Goal: Transaction & Acquisition: Purchase product/service

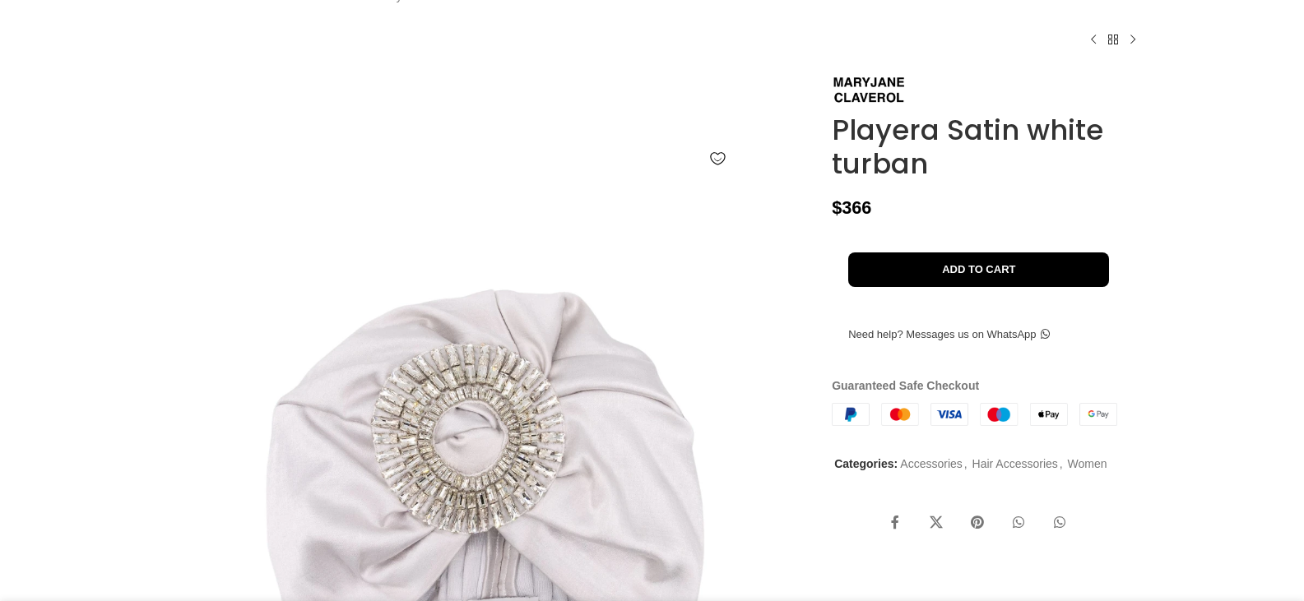
scroll to position [111, 0]
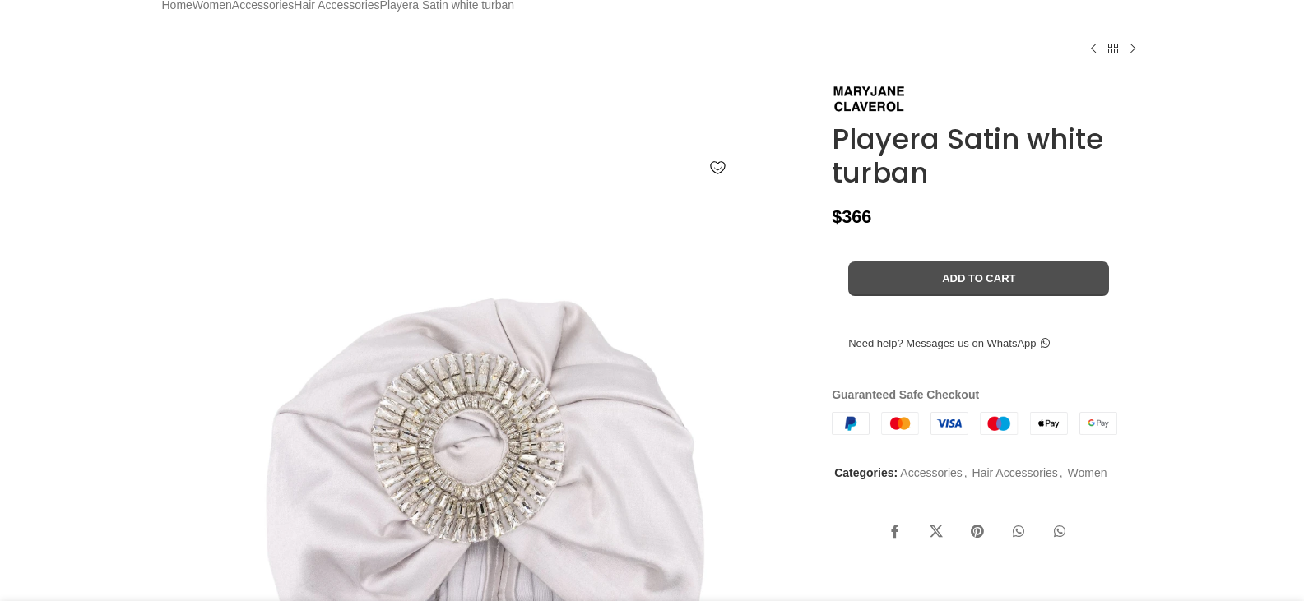
click at [964, 296] on button "Add to cart" at bounding box center [978, 279] width 261 height 35
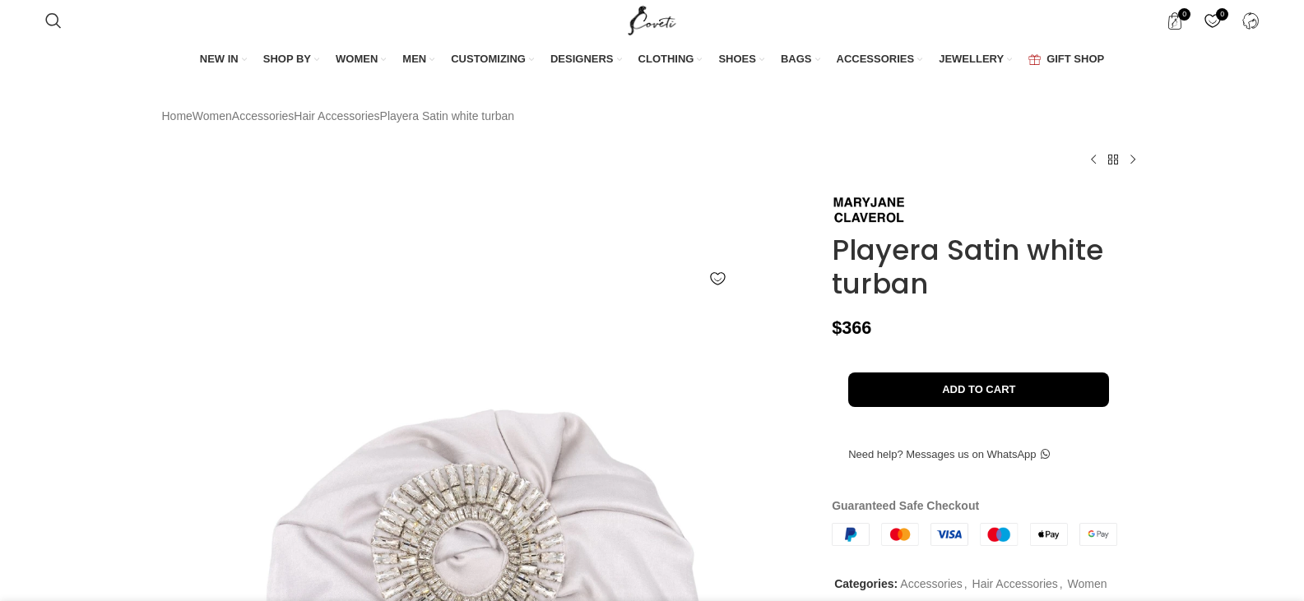
scroll to position [0, 520]
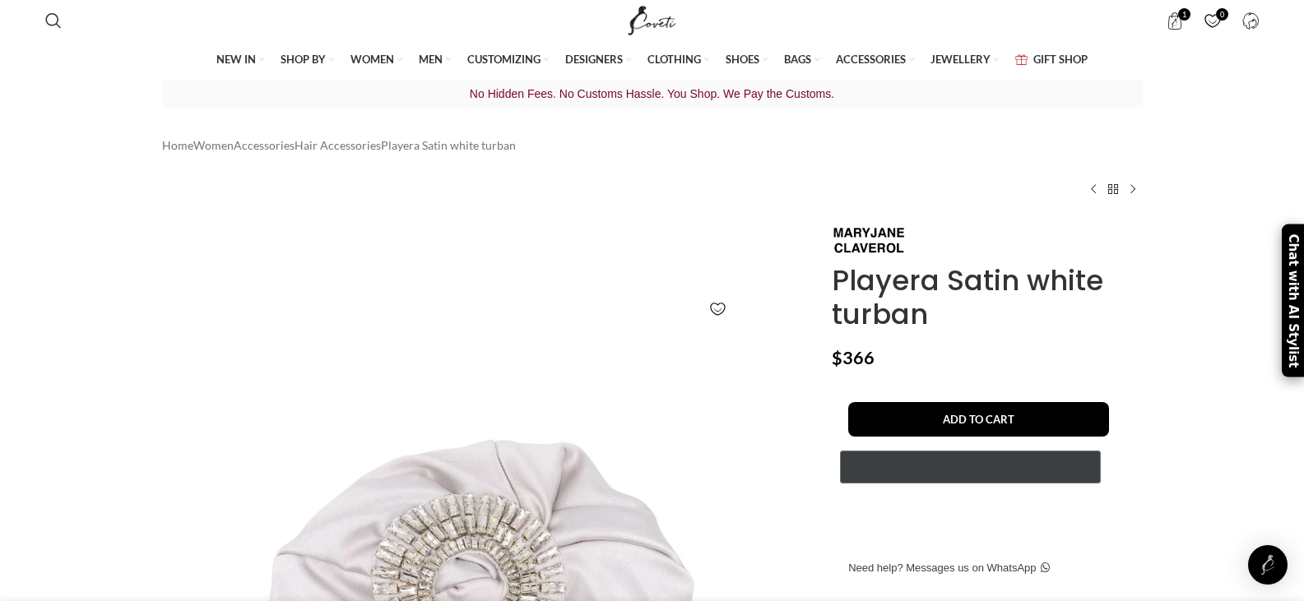
scroll to position [0, 2771]
click at [971, 478] on image "Pay with GPay" at bounding box center [975, 468] width 26 height 20
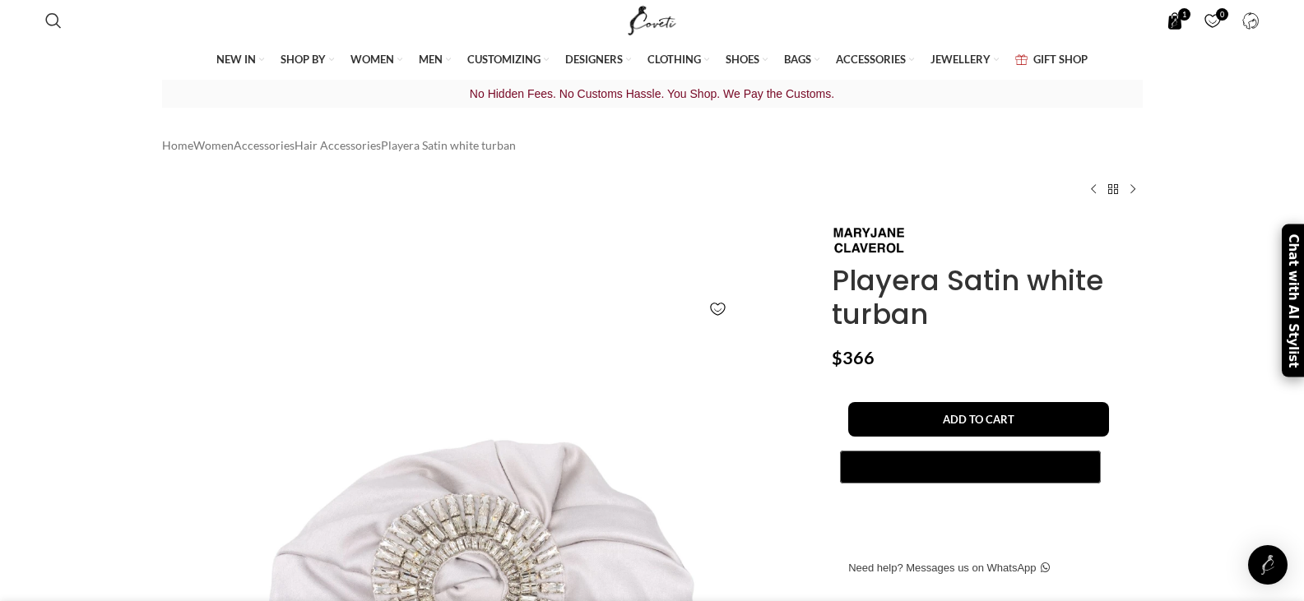
click at [1172, 14] on span "1 item" at bounding box center [1174, 20] width 17 height 17
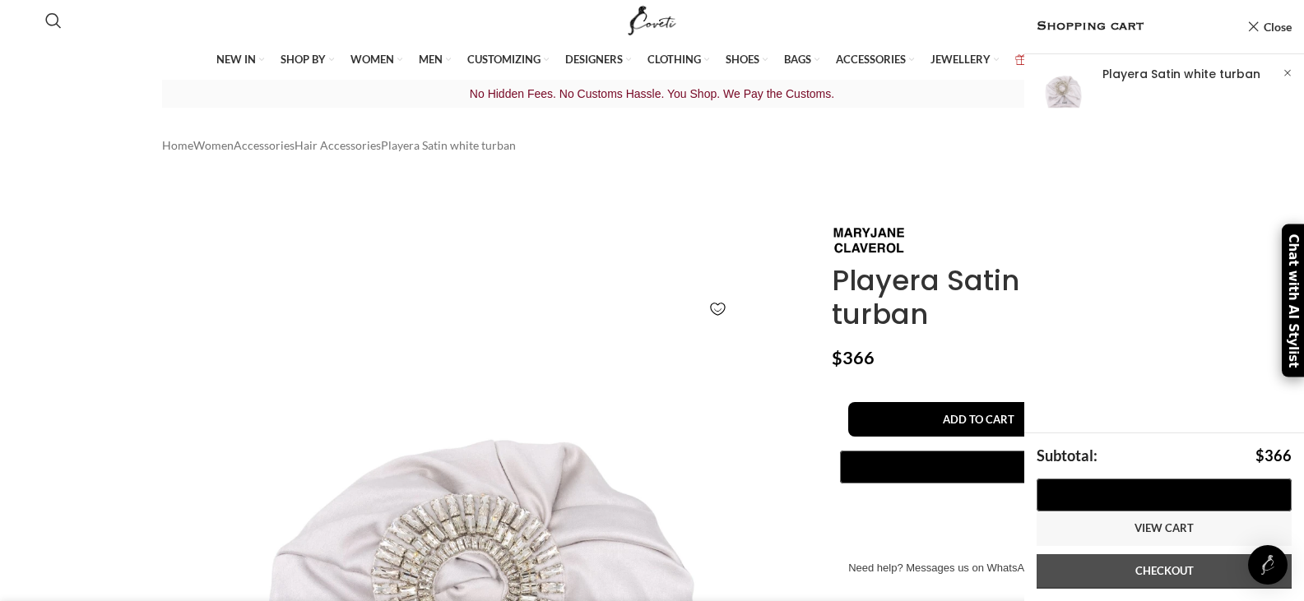
click at [1172, 570] on link "Checkout" at bounding box center [1164, 572] width 255 height 35
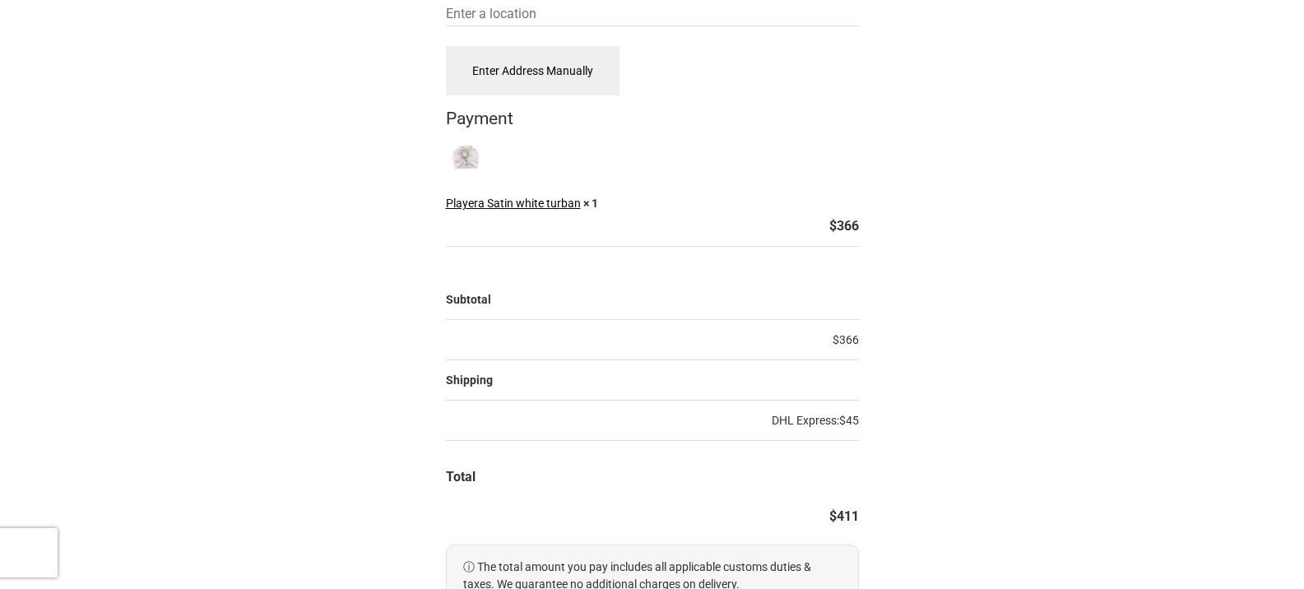
scroll to position [1007, 0]
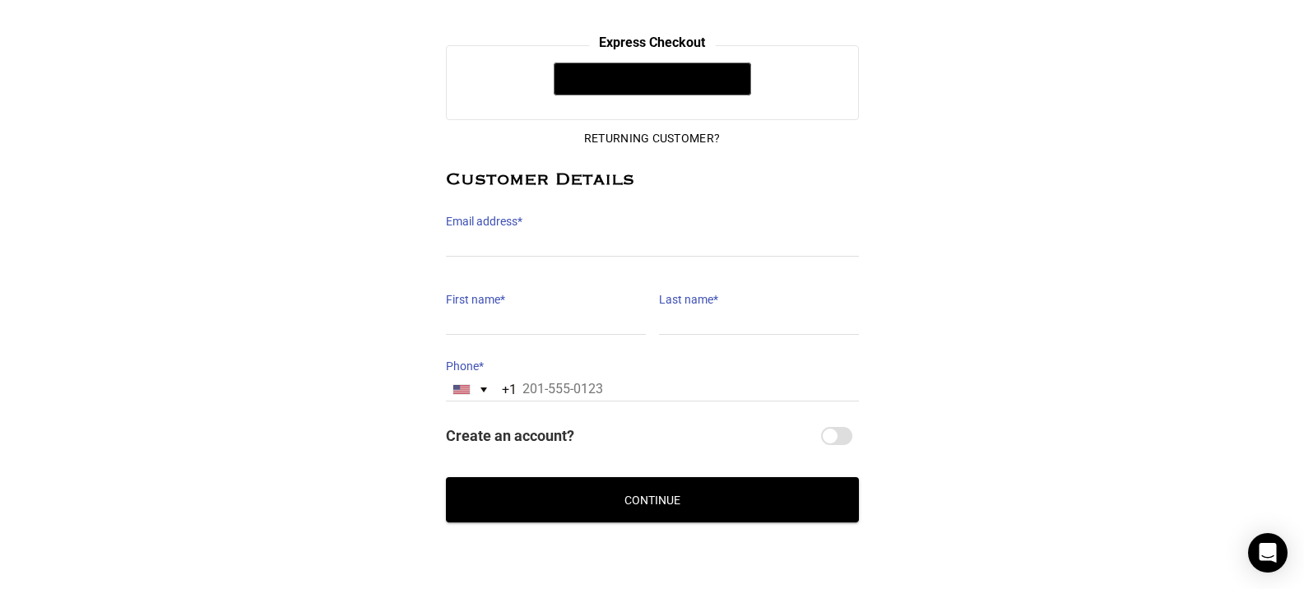
drag, startPoint x: 1312, startPoint y: 72, endPoint x: 1315, endPoint y: 329, distance: 256.7
click at [1303, 329] on html "Back to cart 1 Details 2 Address 3 Payment Customer Login Username or email * P…" at bounding box center [652, 224] width 1304 height 856
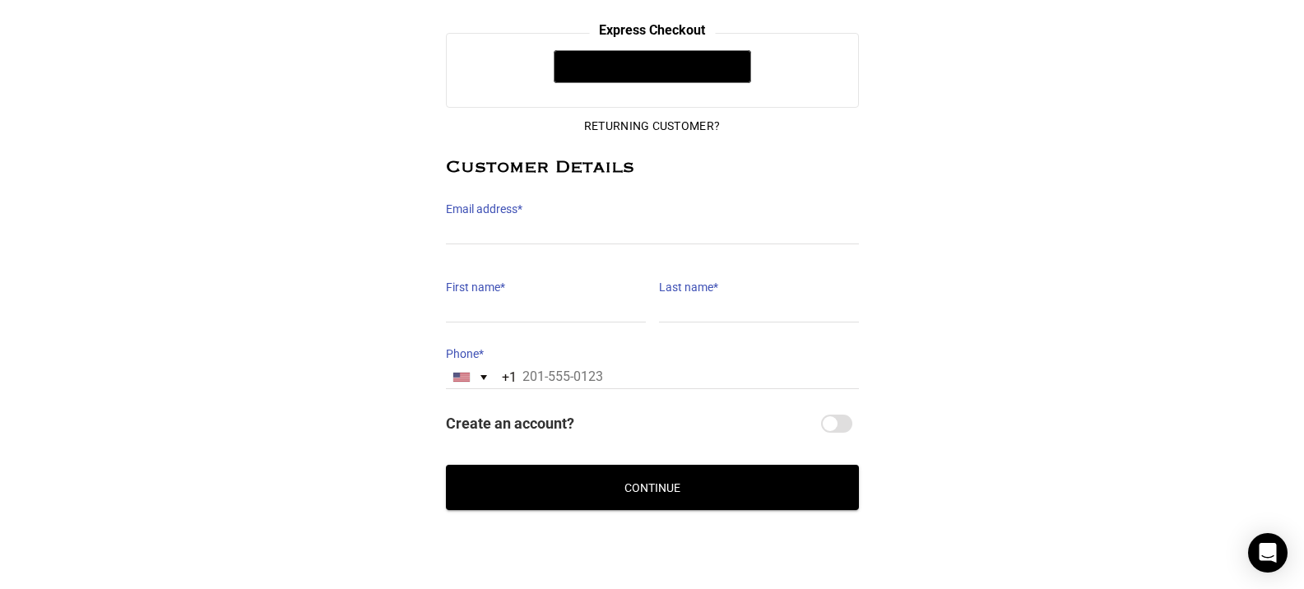
scroll to position [261, 0]
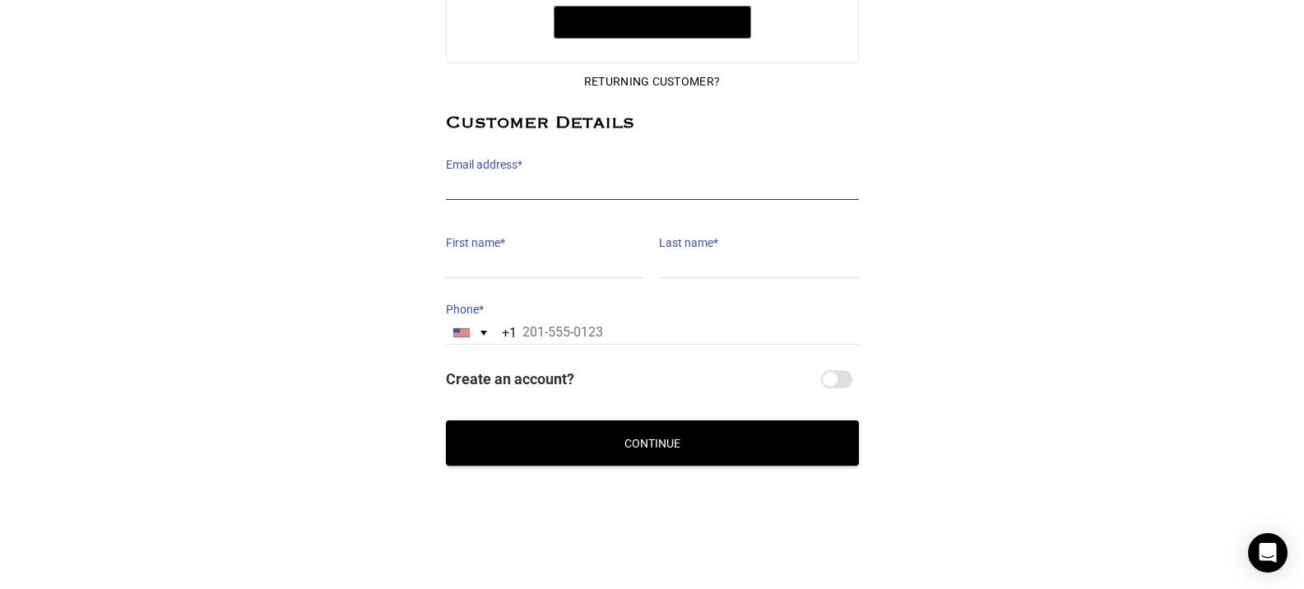
click at [522, 188] on input "Email address *" at bounding box center [652, 188] width 413 height 24
click at [482, 183] on input "Email address *" at bounding box center [652, 188] width 413 height 24
type input "kdunn1908@yahoo.com"
type input "Kayla"
type input "Dunn"
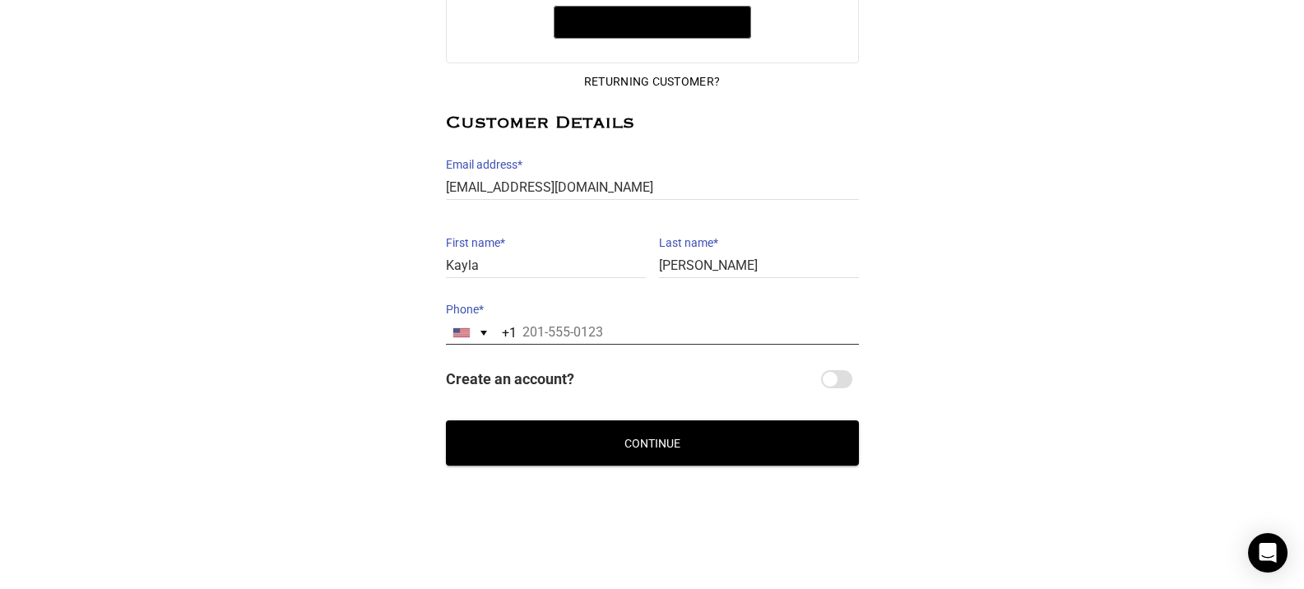
click at [596, 327] on input "Phone *" at bounding box center [652, 333] width 413 height 24
type input "832-515-5202"
click at [672, 453] on button "Continue" at bounding box center [652, 442] width 413 height 45
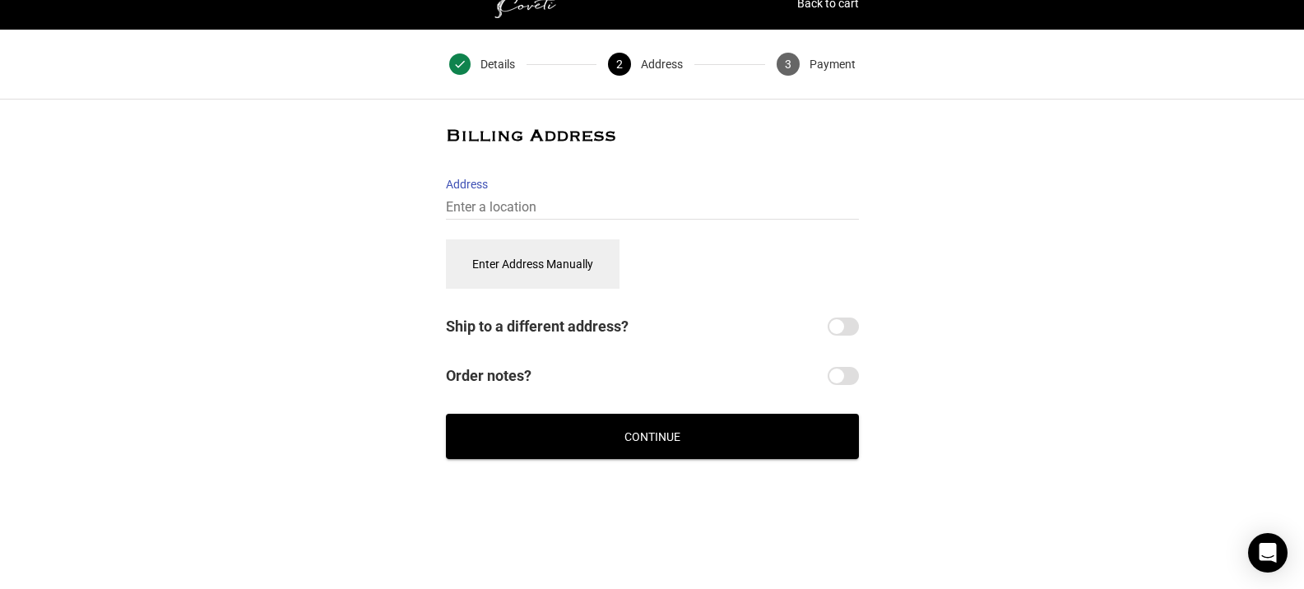
scroll to position [4, 0]
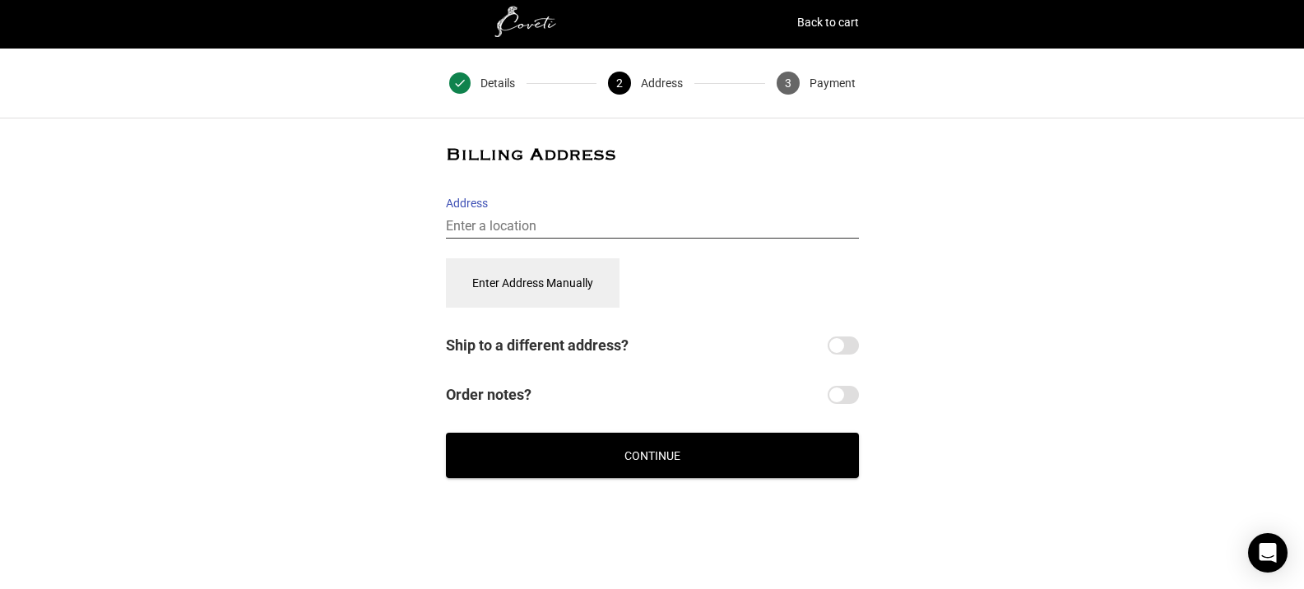
click at [529, 220] on input "Address" at bounding box center [652, 227] width 413 height 24
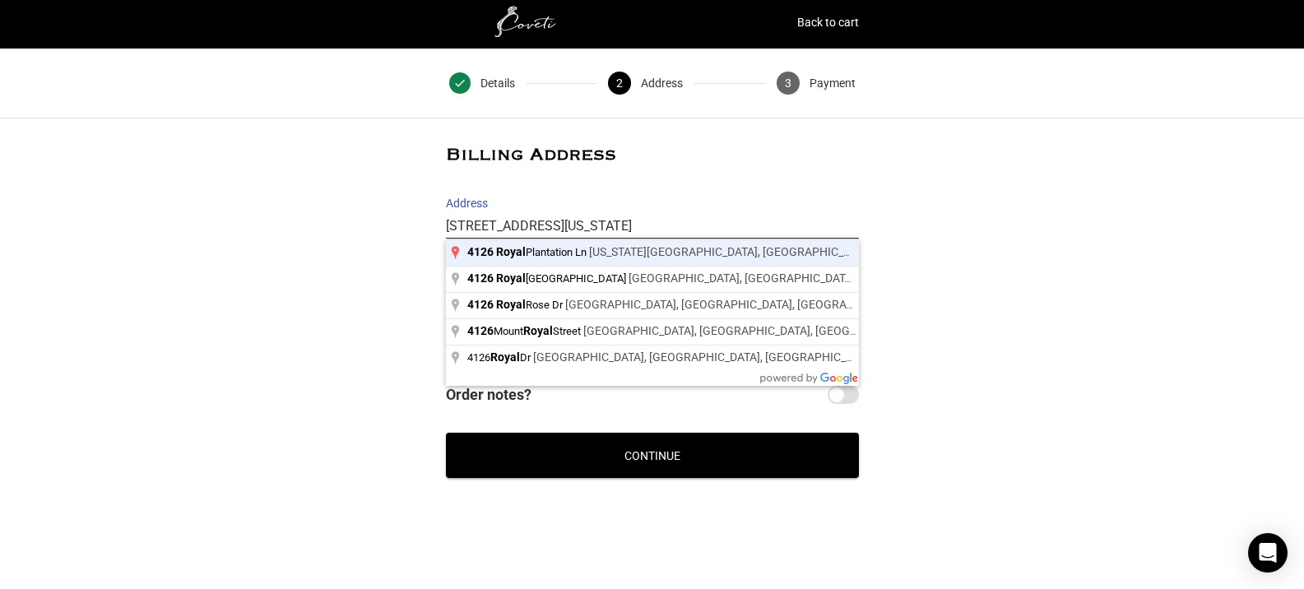
type input "4126 Royal Plantation Ln, Missouri City, TX, USA"
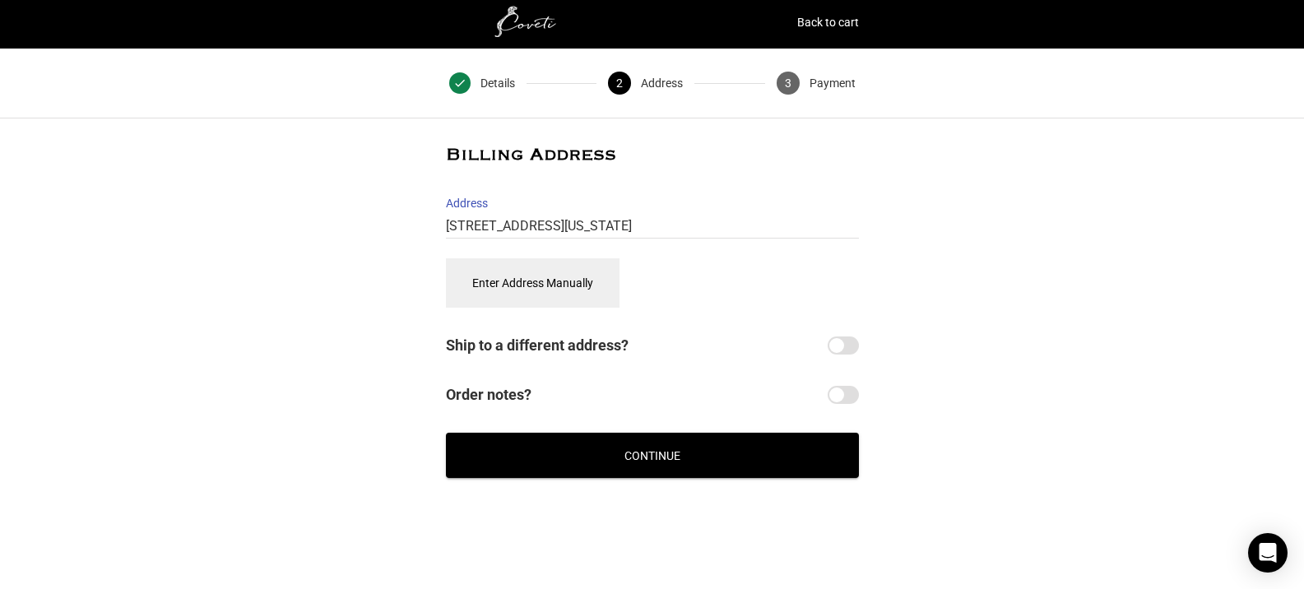
select select "US"
type input "4126 Royal Plantation Ln"
type input "4126 Royal Plantation Ln, Missouri City"
type input "77459"
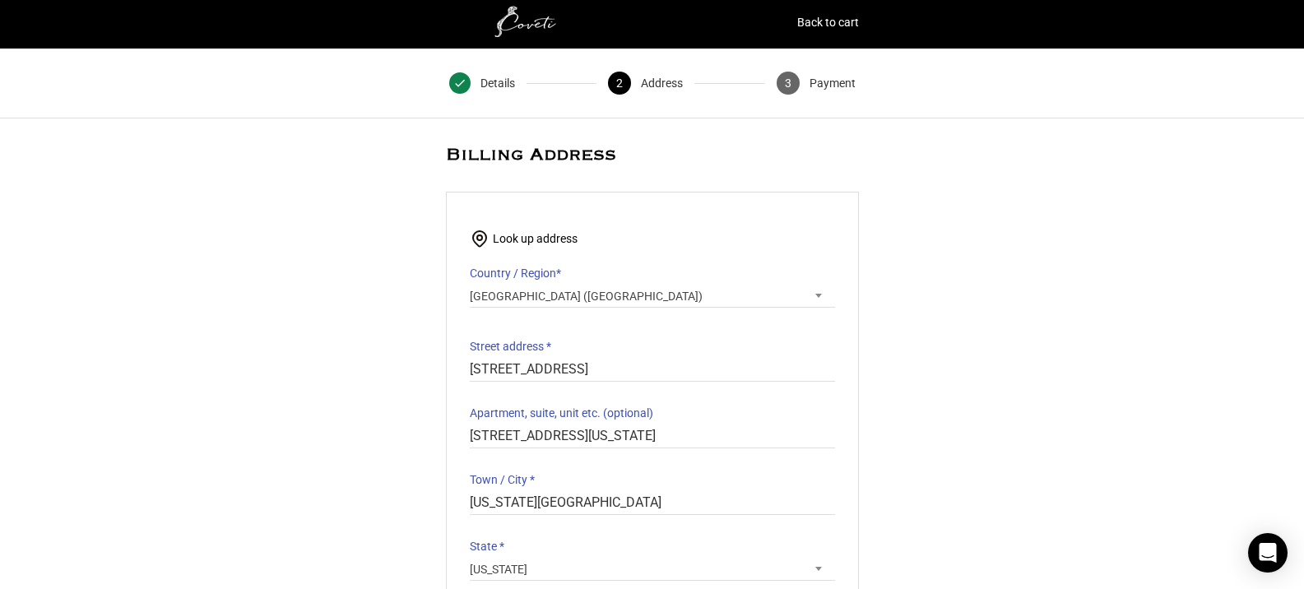
select select "TX"
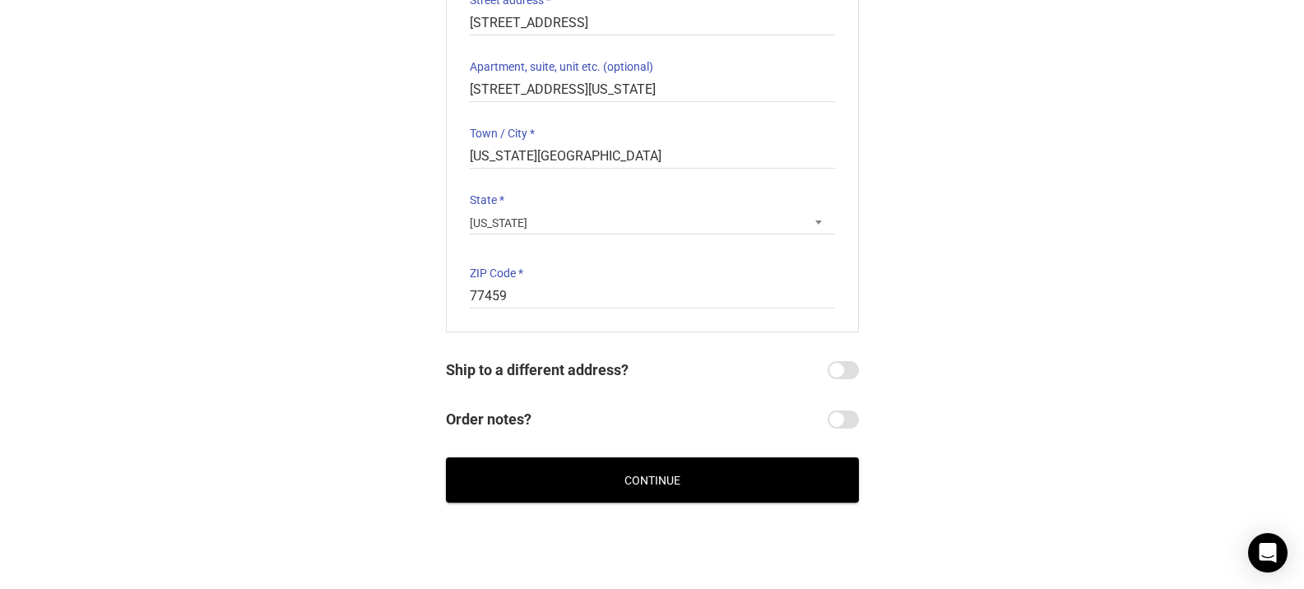
scroll to position [396, 0]
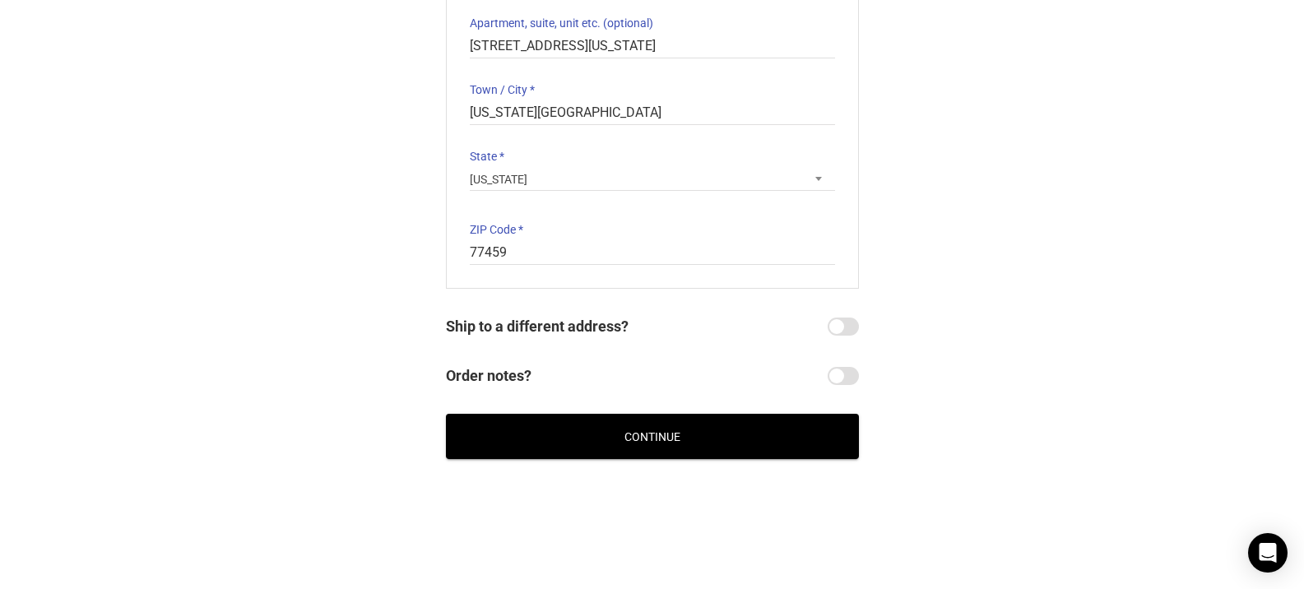
click at [661, 443] on button "Continue" at bounding box center [652, 436] width 413 height 45
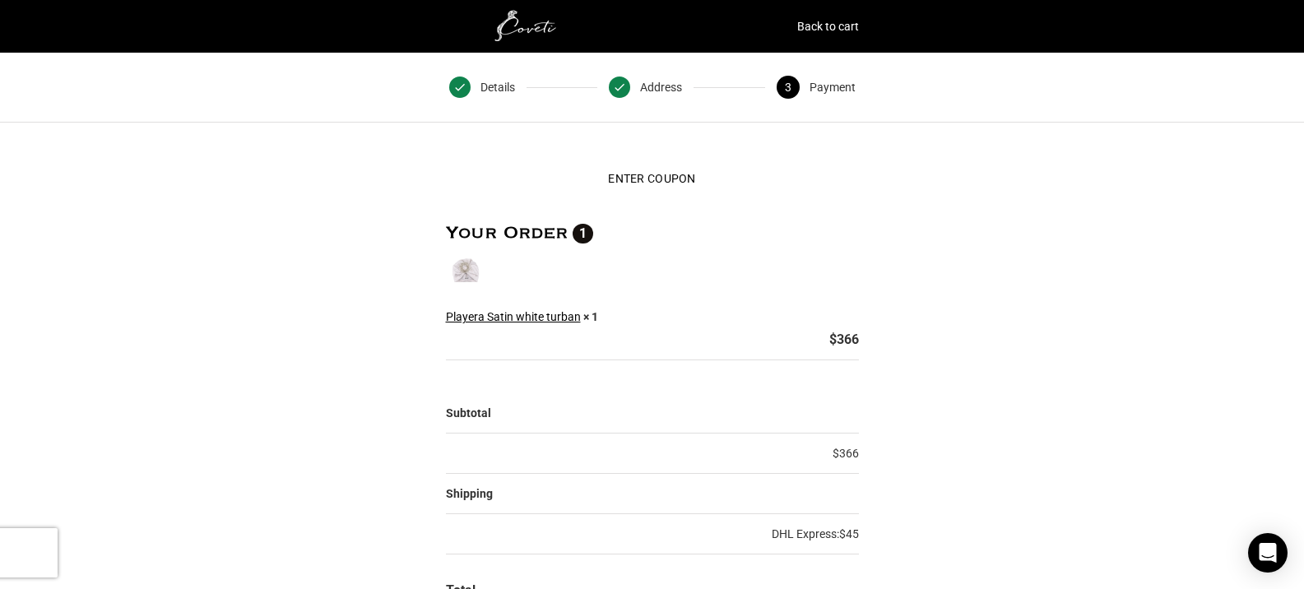
scroll to position [4, 0]
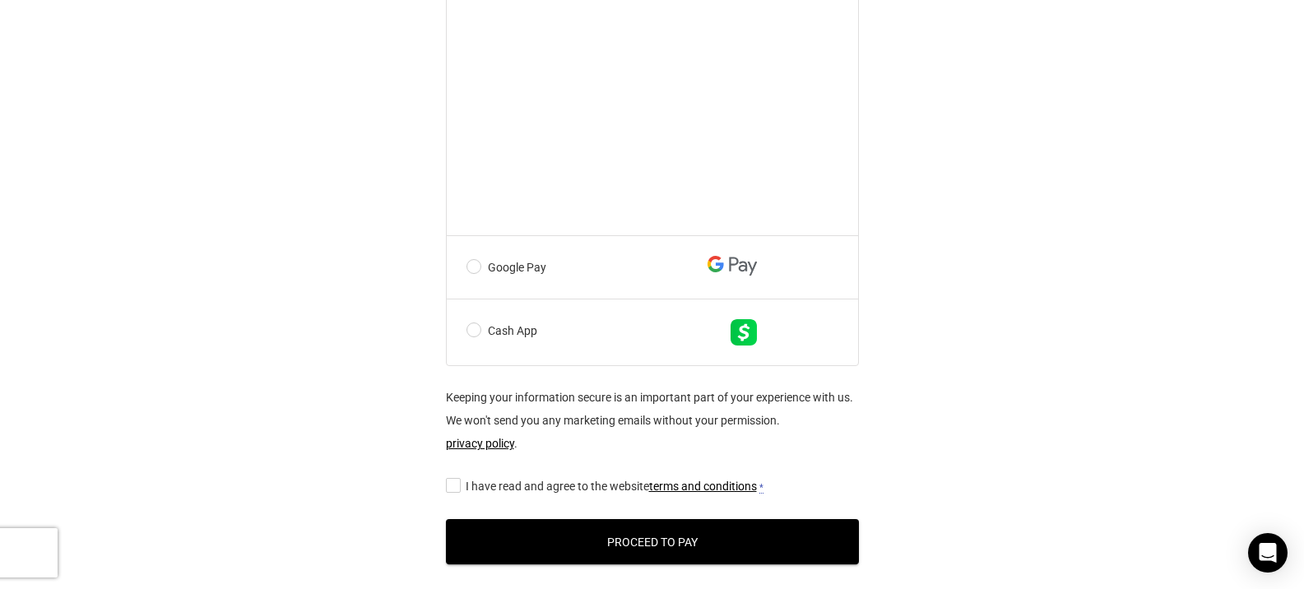
scroll to position [917, 0]
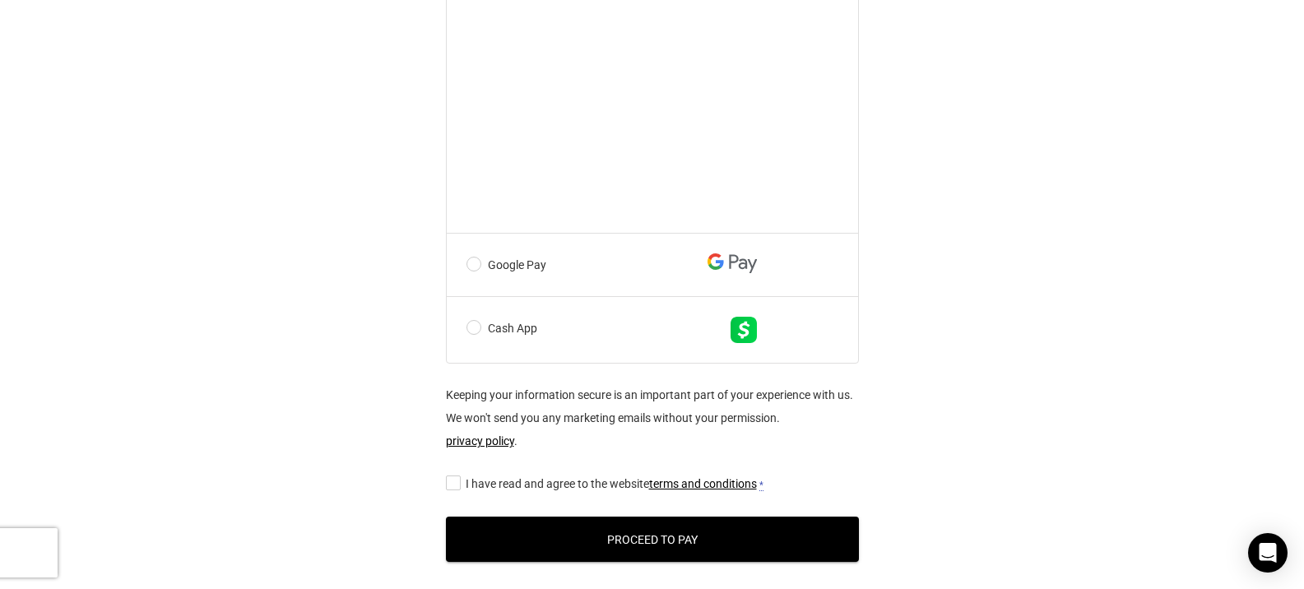
click at [475, 276] on label "Google Pay" at bounding box center [615, 264] width 298 height 23
click at [0, 0] on input "Google Pay" at bounding box center [0, 0] width 0 height 0
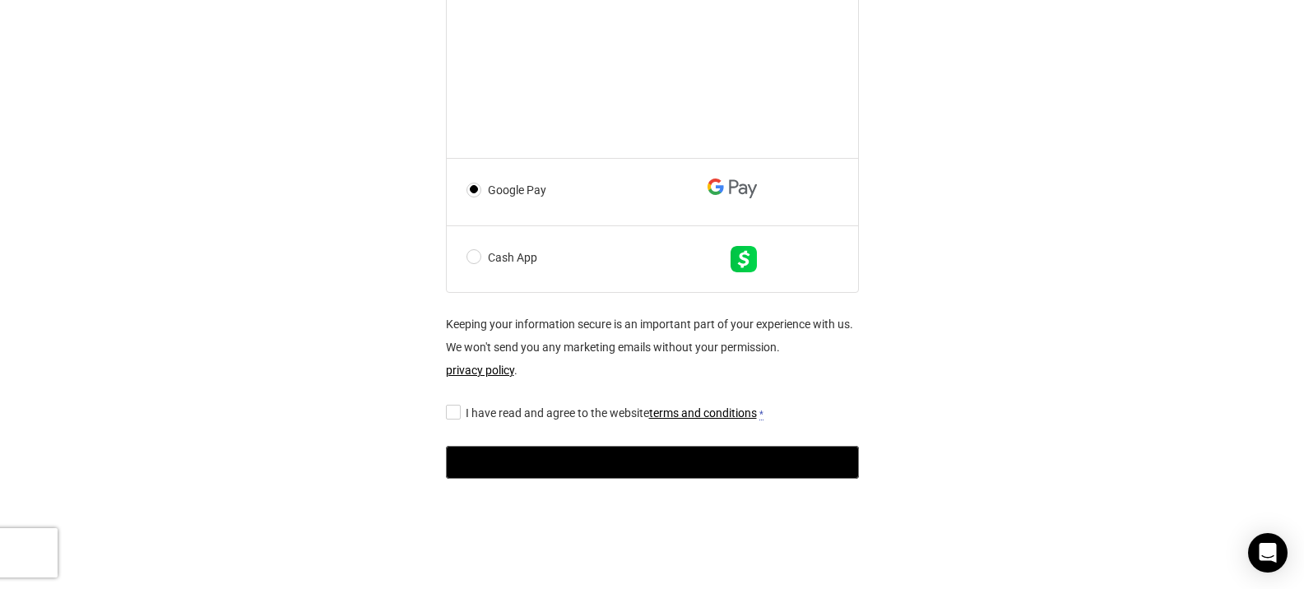
scroll to position [810, 0]
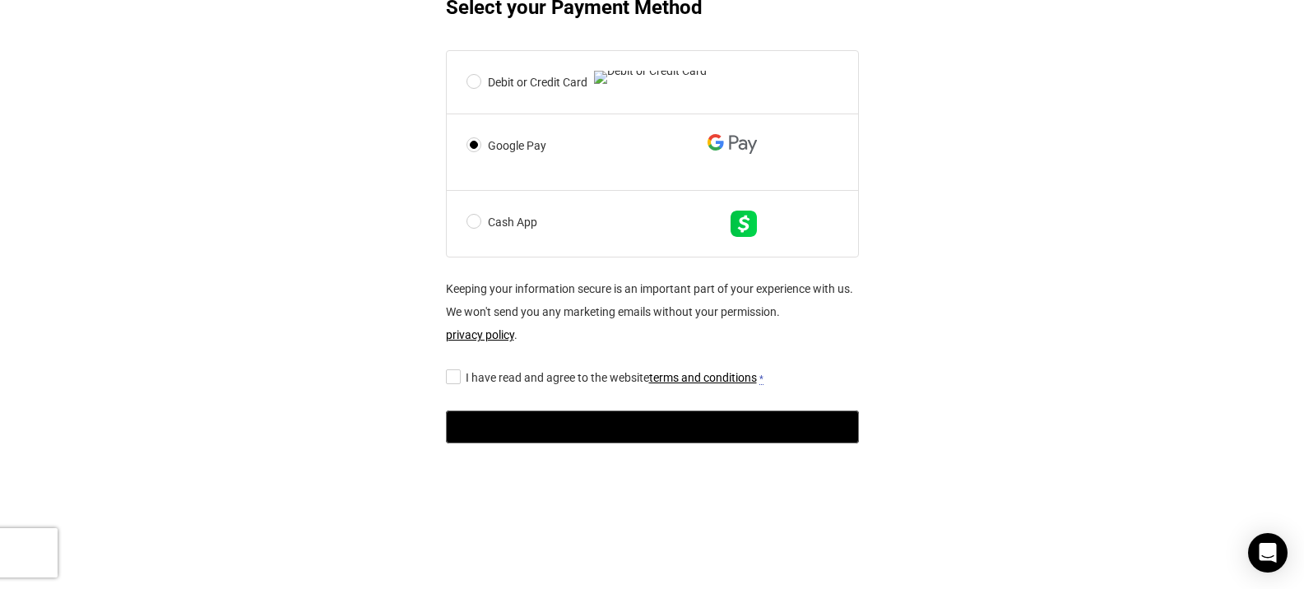
click at [456, 376] on input "I have read and agree to the website terms and conditions *" at bounding box center [451, 376] width 11 height 0
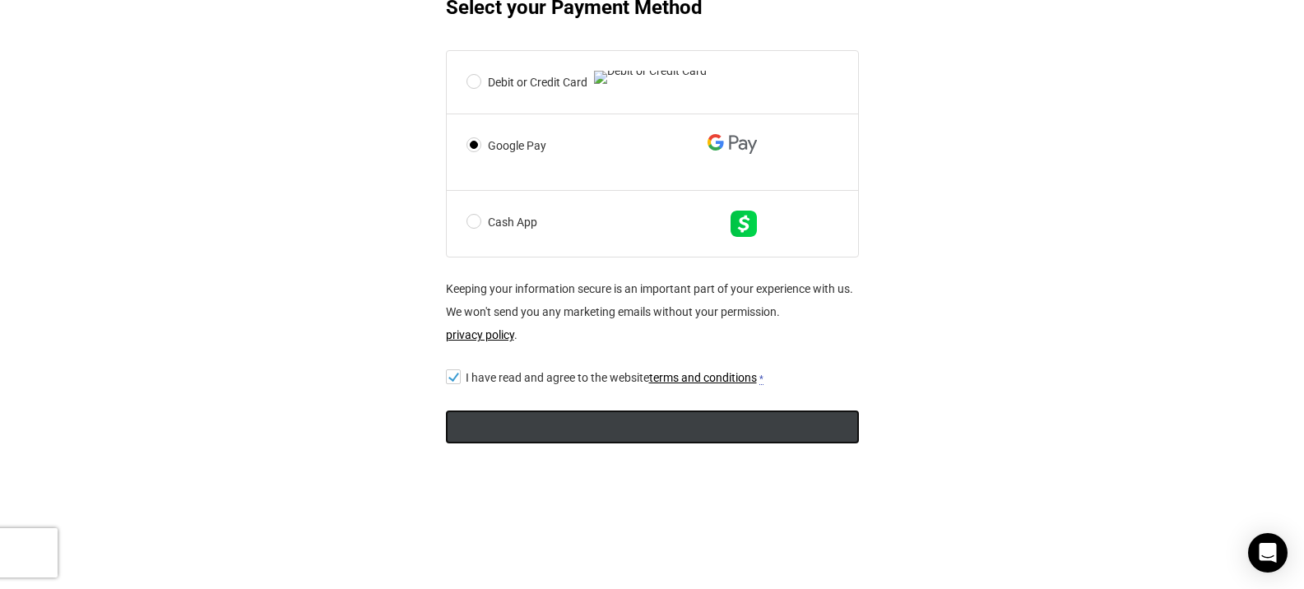
click at [660, 427] on text "••••••" at bounding box center [670, 428] width 21 height 12
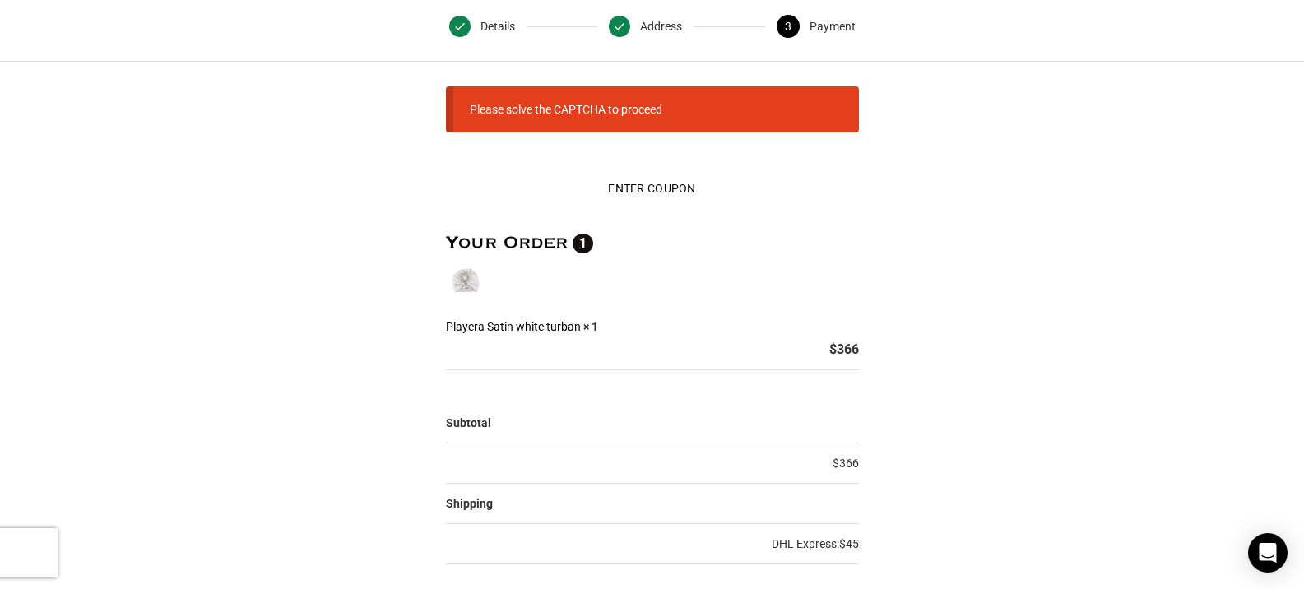
scroll to position [0, 0]
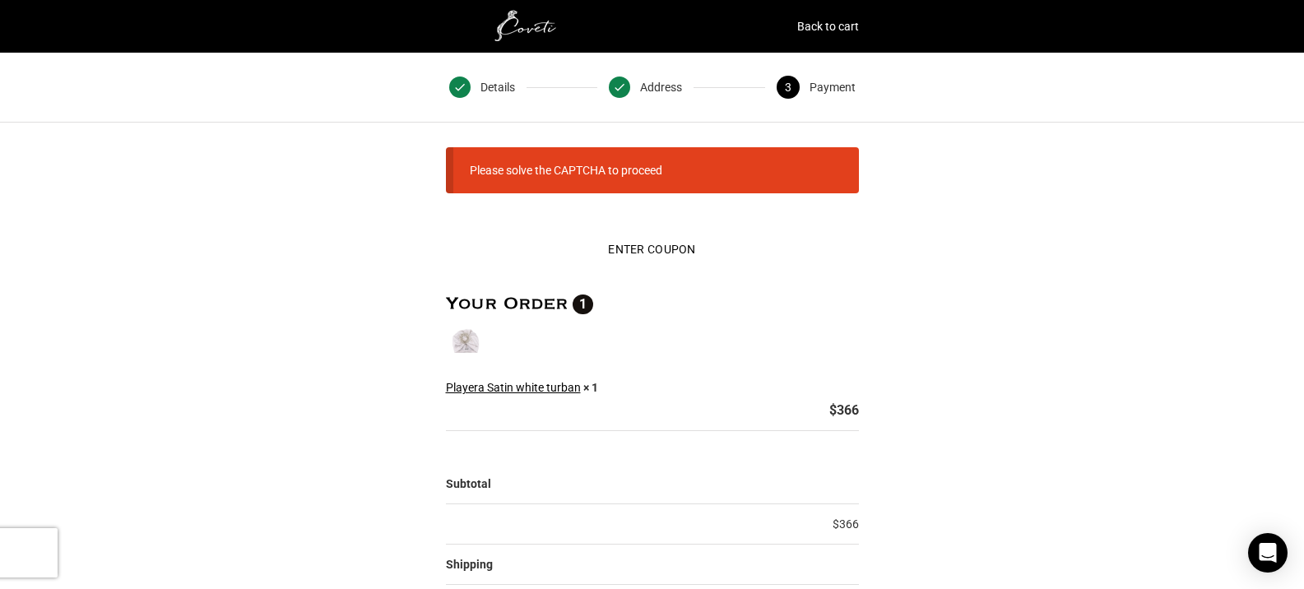
click at [554, 166] on li "Please solve the CAPTCHA to proceed" at bounding box center [566, 170] width 193 height 23
click at [630, 172] on li "Please solve the CAPTCHA to proceed" at bounding box center [566, 170] width 193 height 23
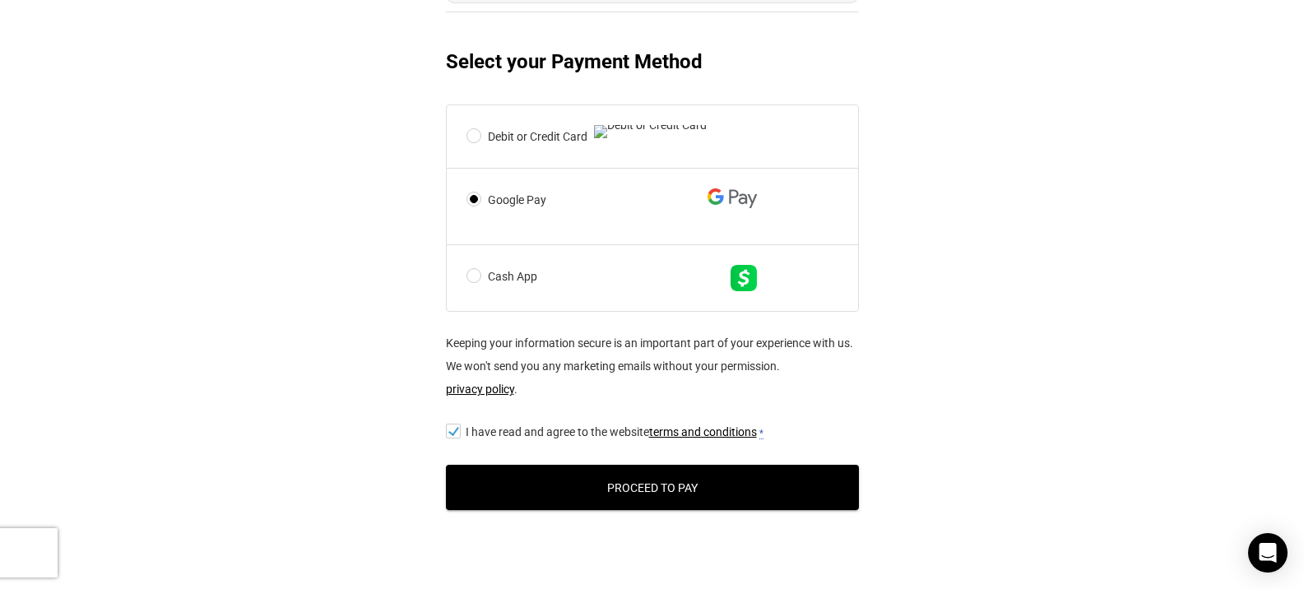
scroll to position [787, 0]
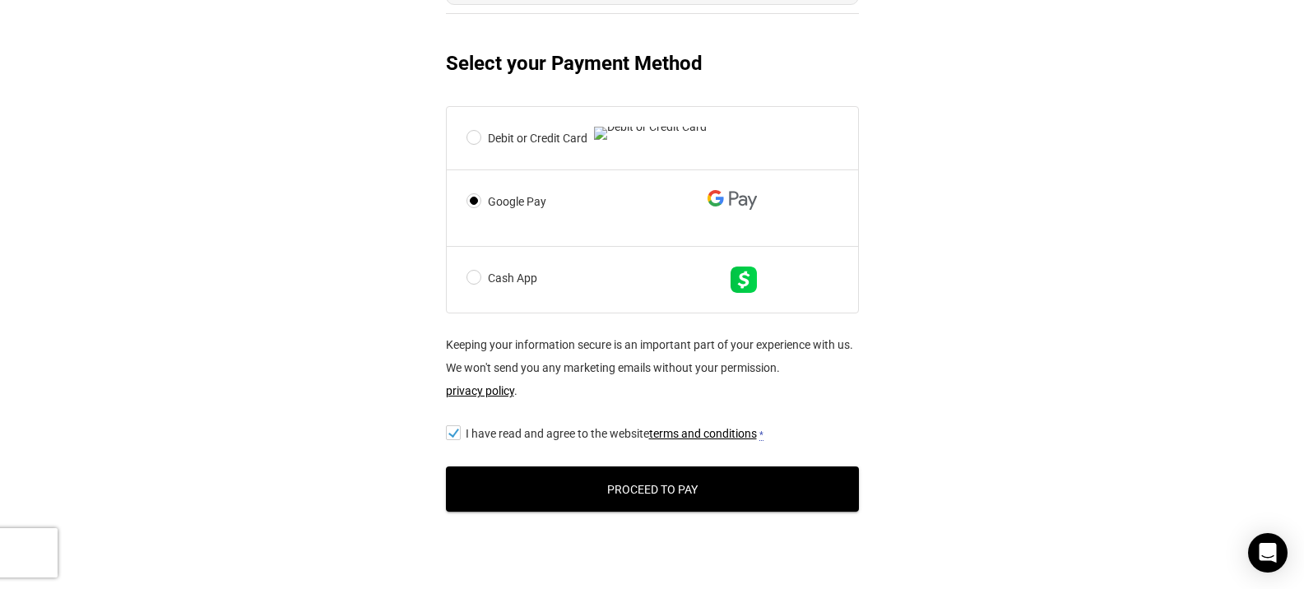
click at [648, 512] on button "Proceed to Pay" at bounding box center [652, 488] width 413 height 45
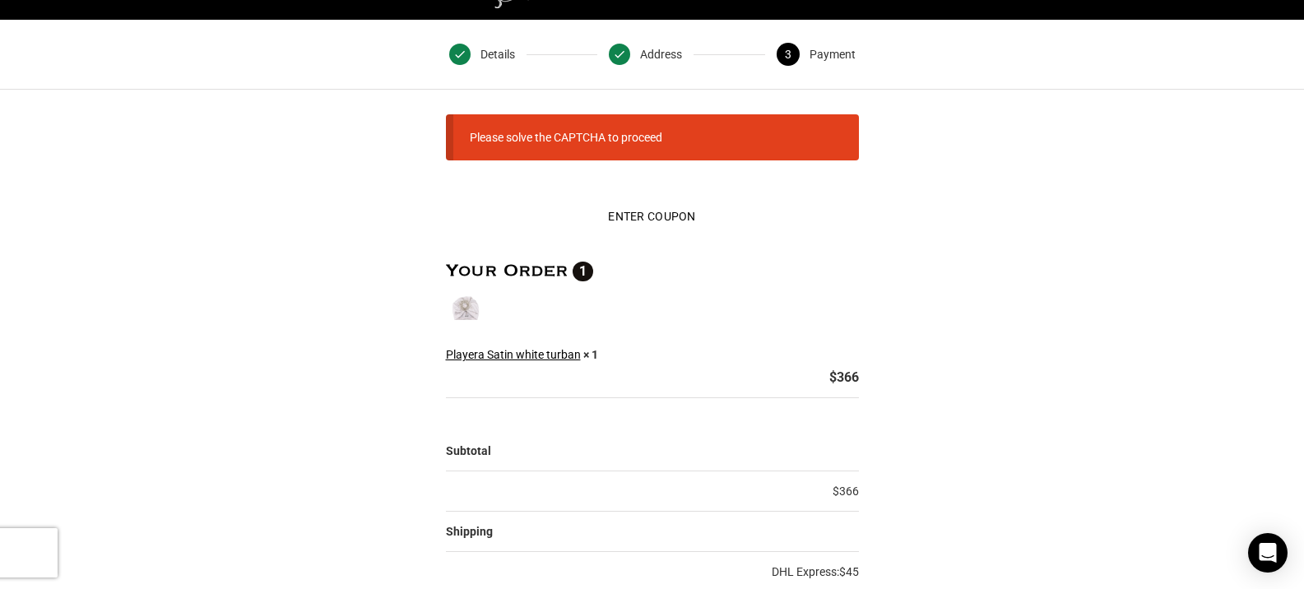
scroll to position [0, 0]
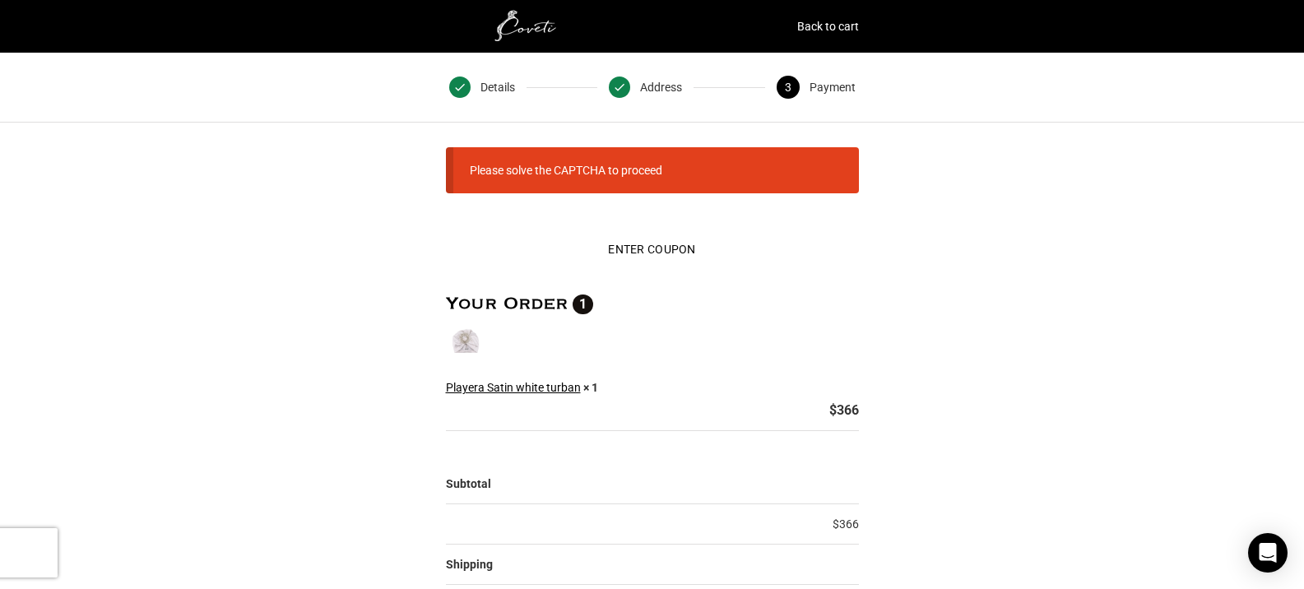
click at [501, 174] on li "Please solve the CAPTCHA to proceed" at bounding box center [566, 170] width 193 height 23
click at [549, 174] on li "Please solve the CAPTCHA to proceed" at bounding box center [566, 170] width 193 height 23
click at [581, 174] on li "Please solve the CAPTCHA to proceed" at bounding box center [566, 170] width 193 height 23
click at [638, 174] on li "Please solve the CAPTCHA to proceed" at bounding box center [566, 170] width 193 height 23
click at [643, 249] on button "Enter Coupon" at bounding box center [652, 249] width 114 height 36
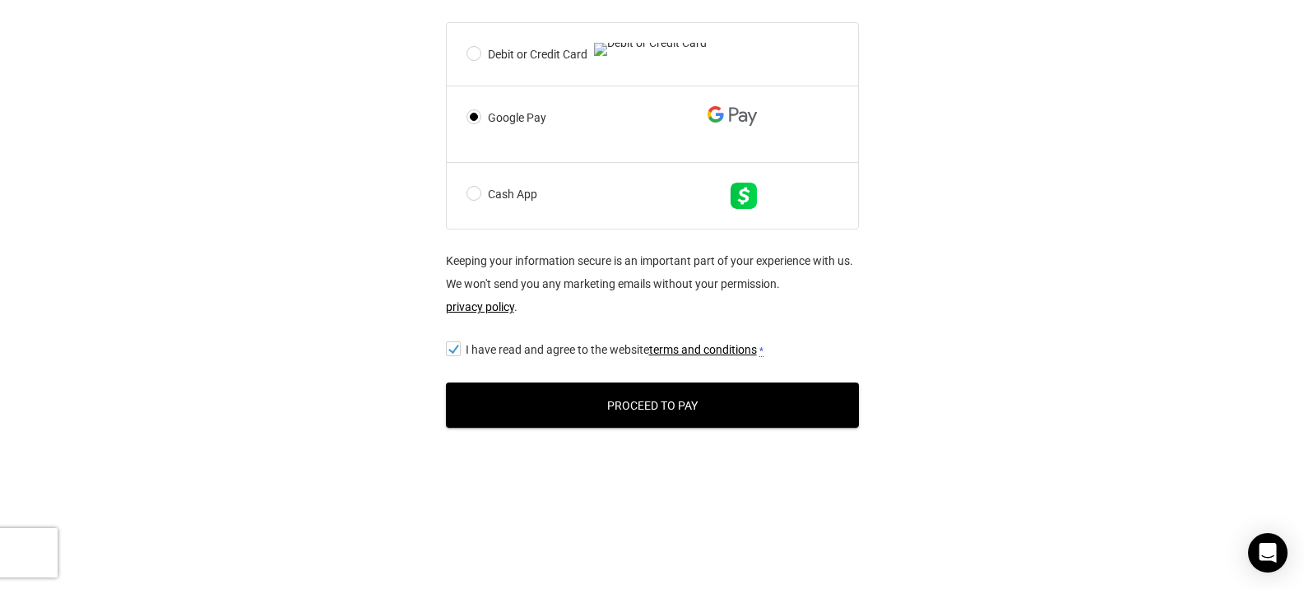
scroll to position [1072, 0]
click at [629, 405] on button "Proceed to Pay" at bounding box center [652, 405] width 413 height 45
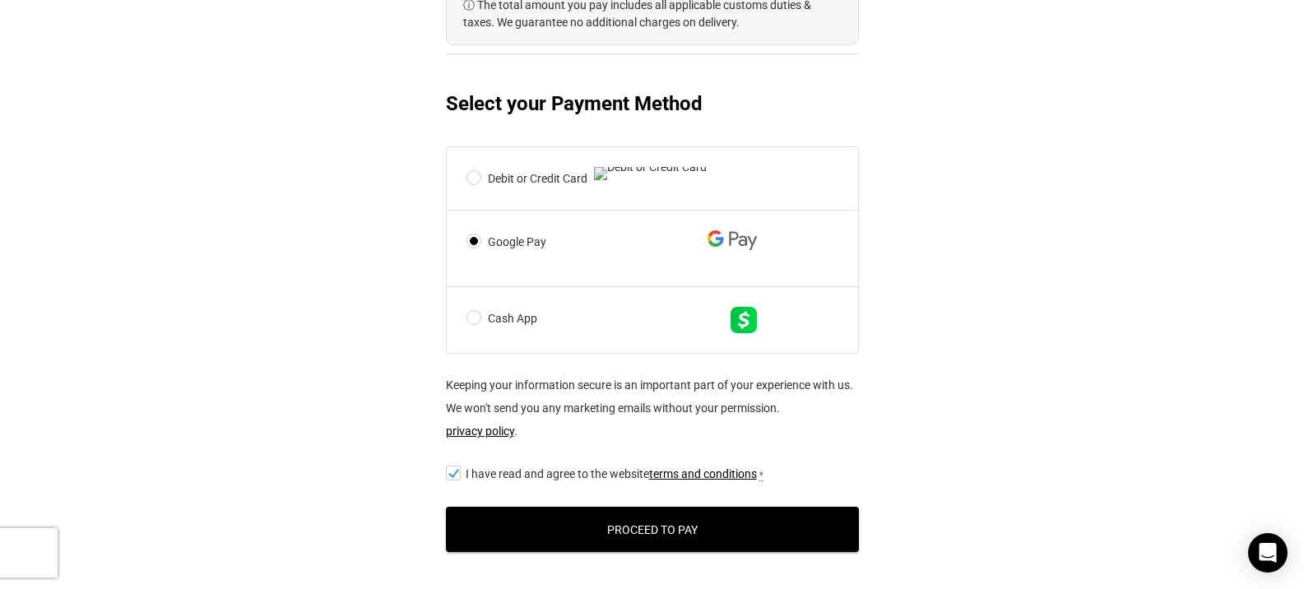
scroll to position [948, 0]
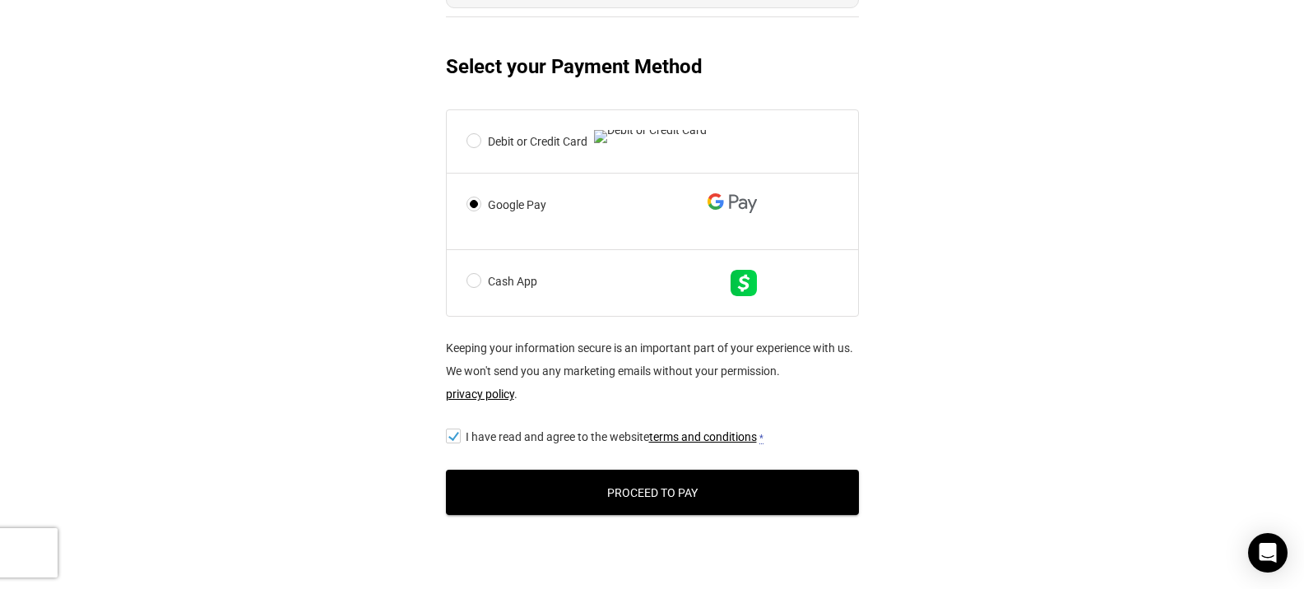
click at [594, 143] on img at bounding box center [650, 136] width 113 height 13
click at [0, 0] on input "Debit or Credit Card" at bounding box center [0, 0] width 0 height 0
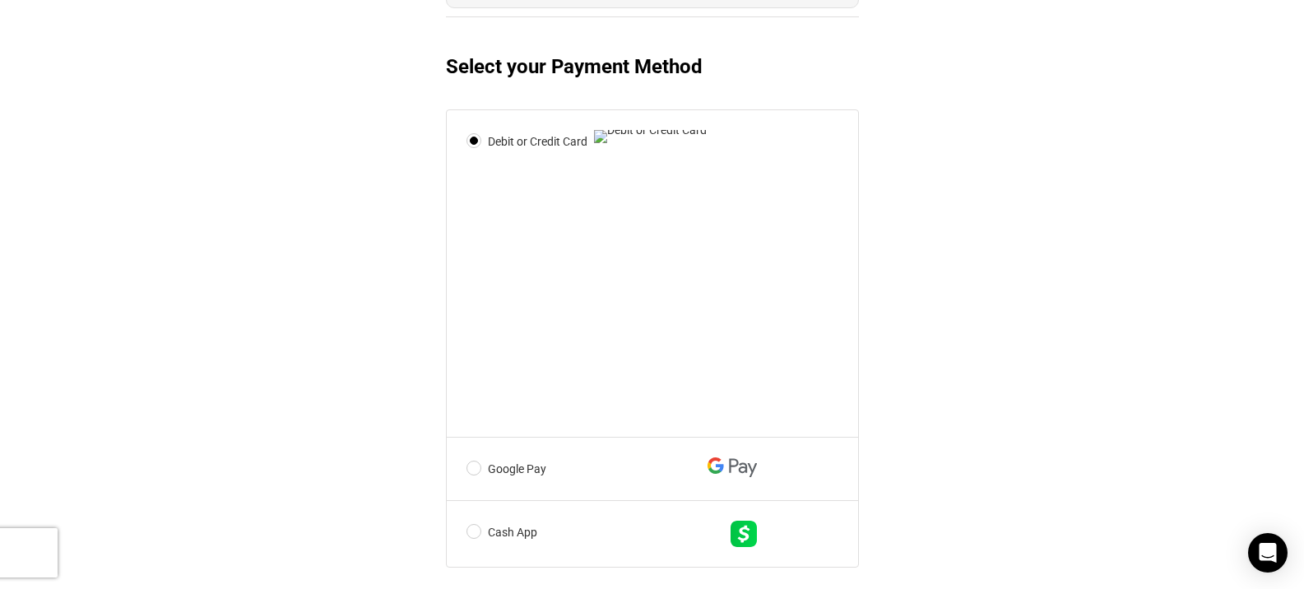
click at [982, 316] on div "@import url(//fonts.googleapis.com/css?family=Google+Sans_old:500) •••••• Expre…" at bounding box center [652, 36] width 1304 height 1506
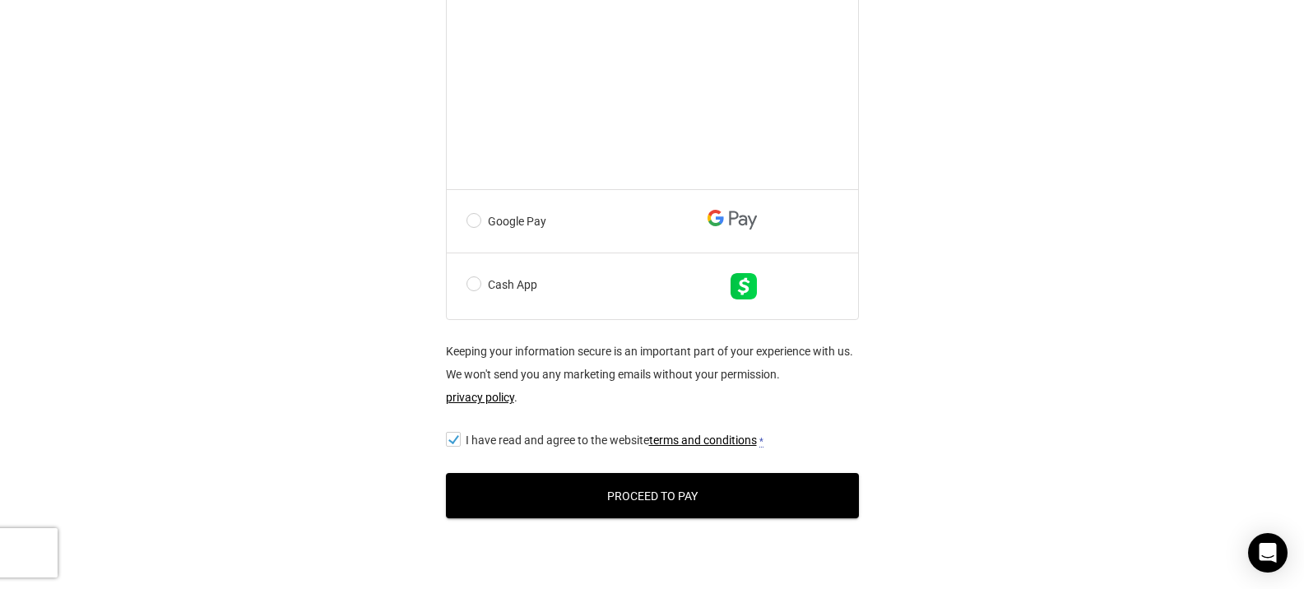
scroll to position [1323, 0]
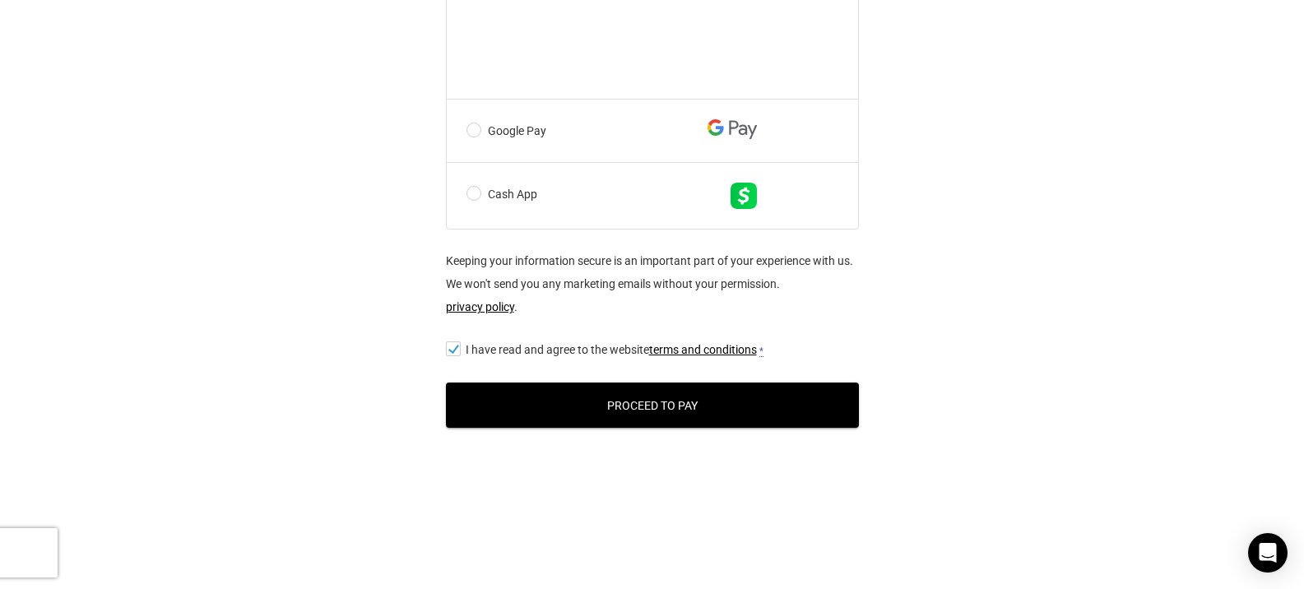
click at [667, 395] on button "Proceed to Pay" at bounding box center [652, 405] width 413 height 45
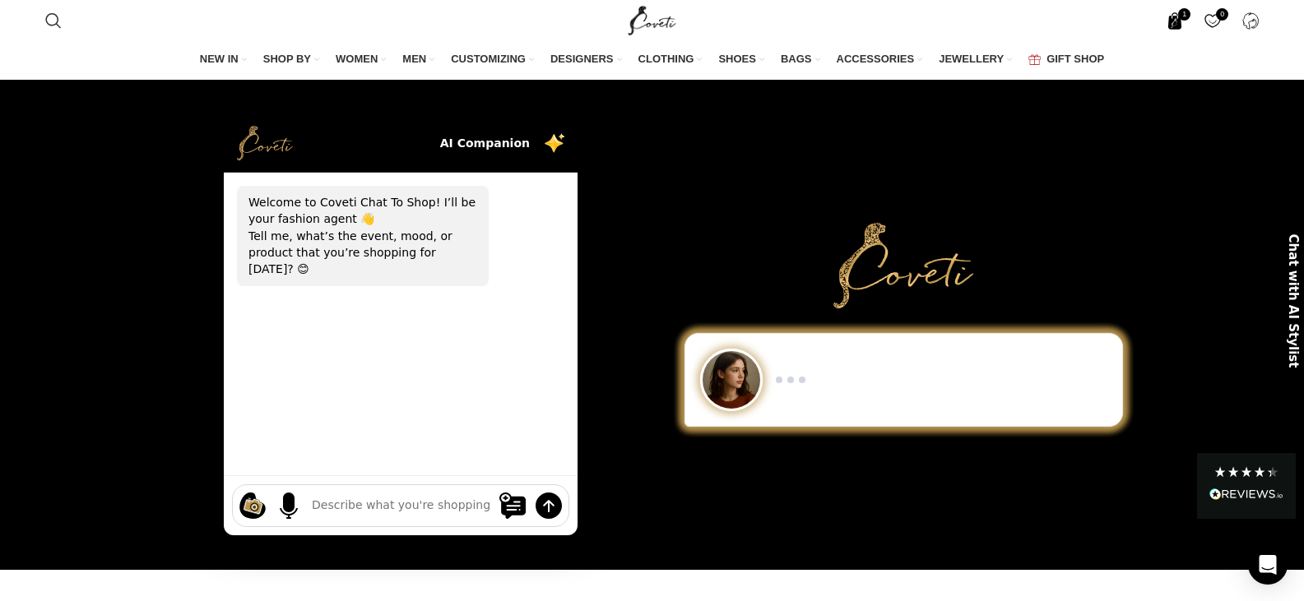
click at [1177, 16] on span "1 item" at bounding box center [1174, 20] width 17 height 17
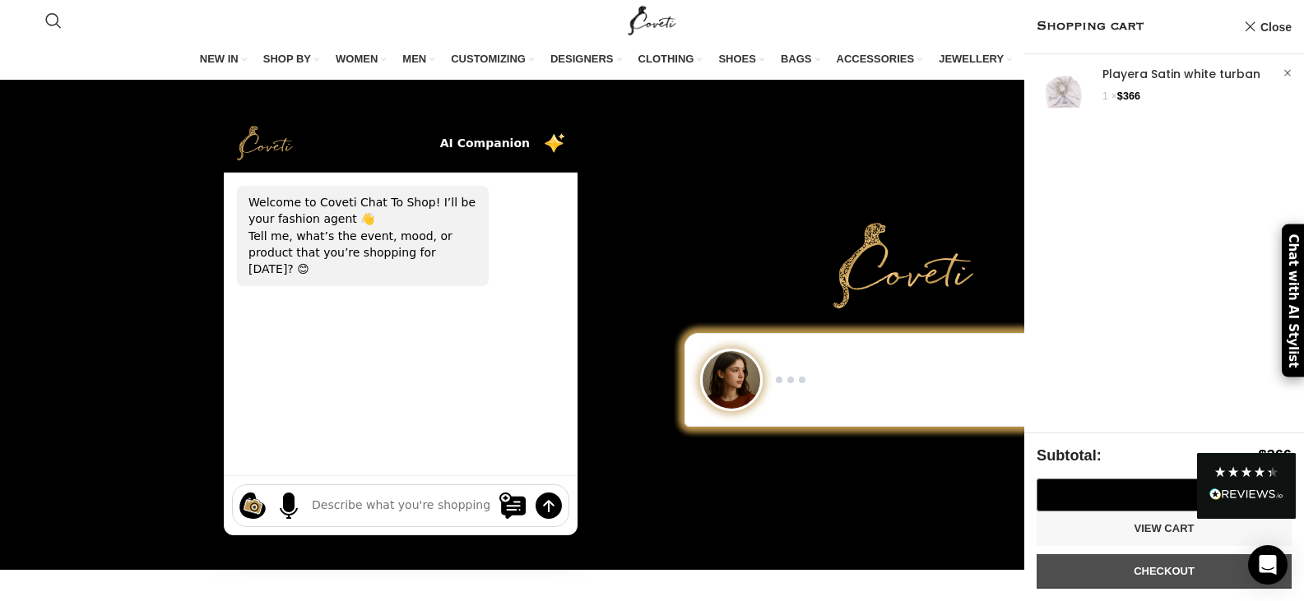
click at [1151, 567] on link "Checkout" at bounding box center [1164, 572] width 255 height 35
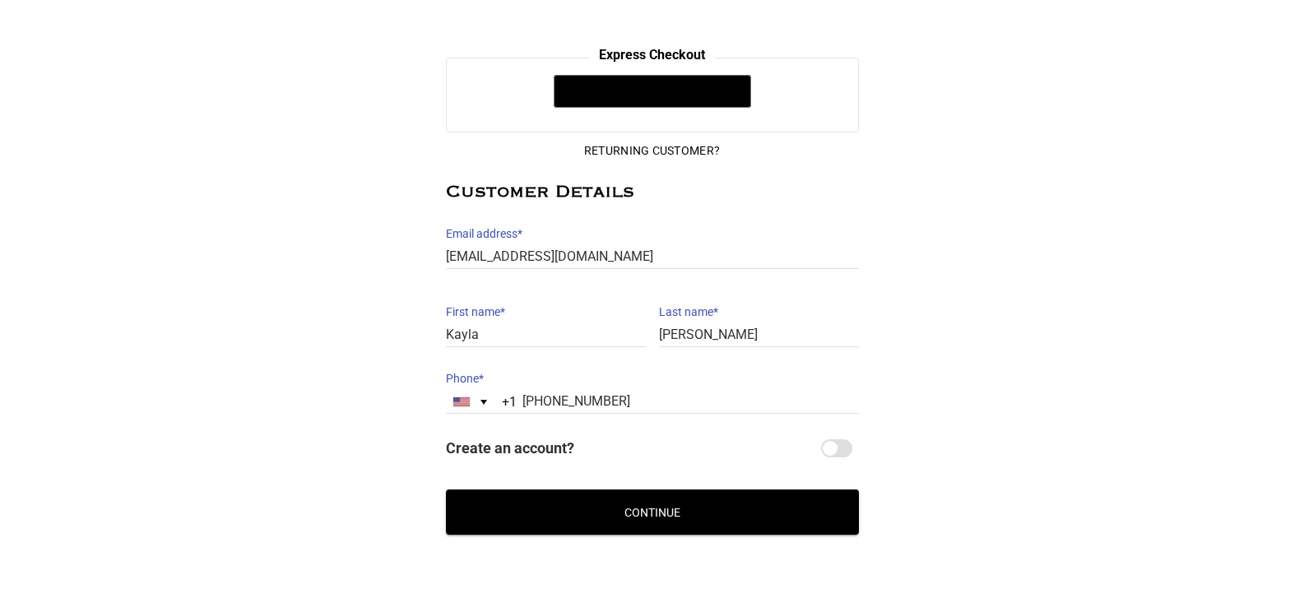
scroll to position [268, 0]
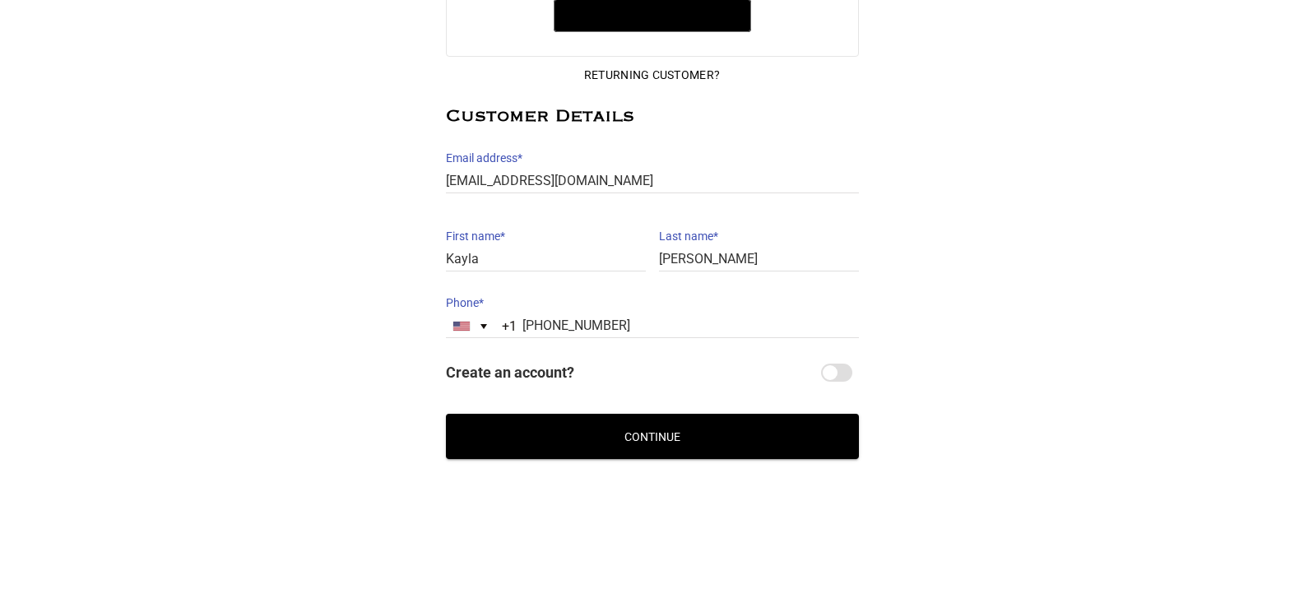
click at [659, 439] on button "Continue" at bounding box center [652, 436] width 413 height 45
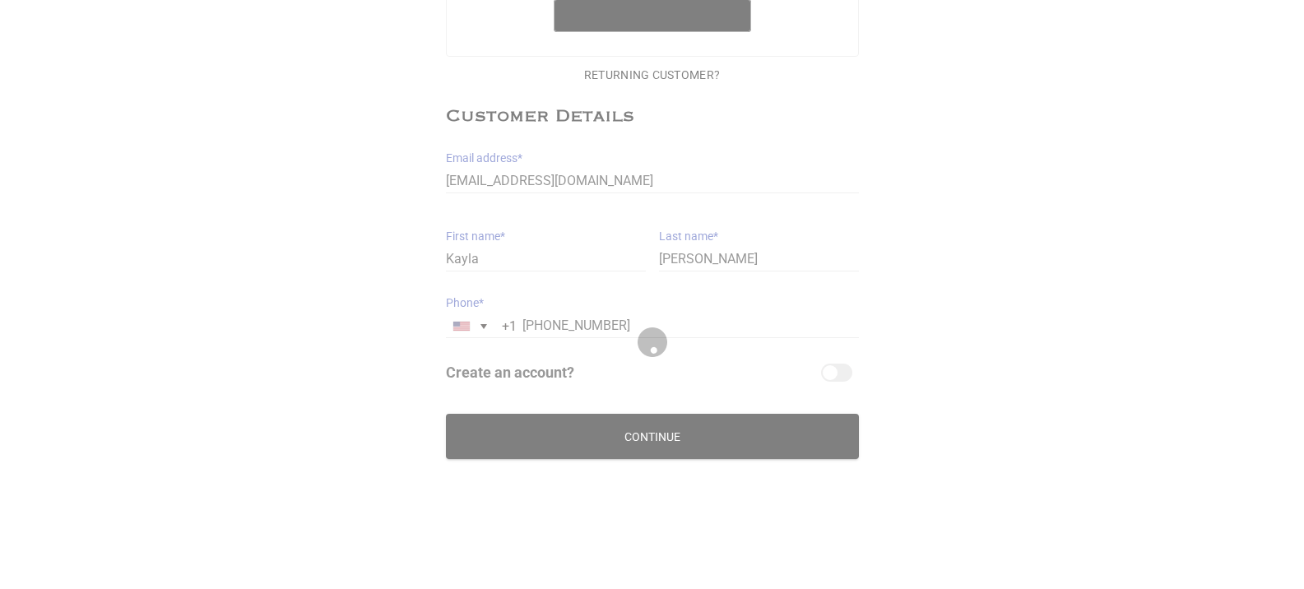
scroll to position [201, 0]
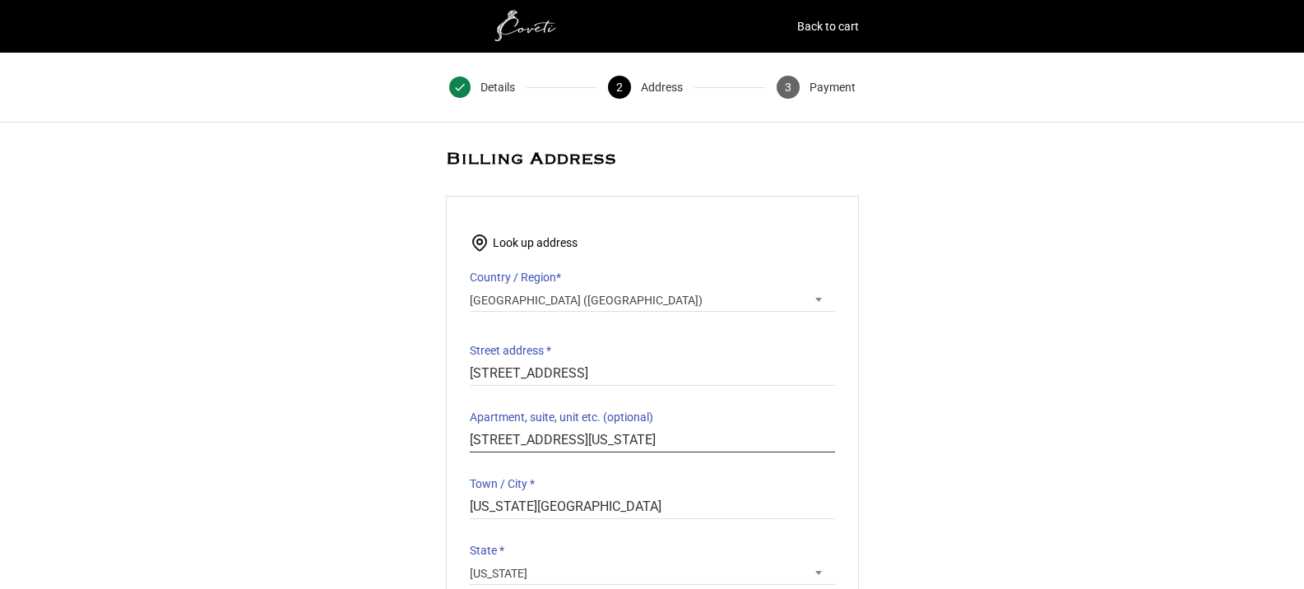
drag, startPoint x: 713, startPoint y: 445, endPoint x: 402, endPoint y: 426, distance: 310.8
click at [402, 426] on div "@import url(//fonts.googleapis.com/css?family=Google+Sans_old:500) •••••• Expre…" at bounding box center [652, 501] width 1304 height 704
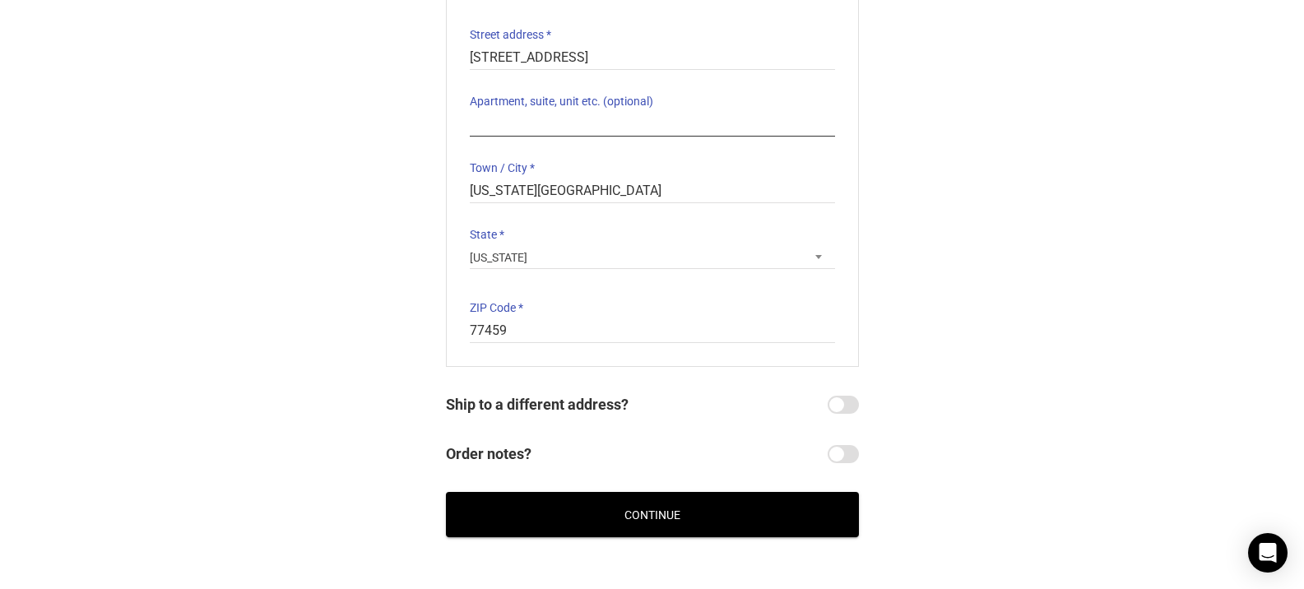
scroll to position [319, 0]
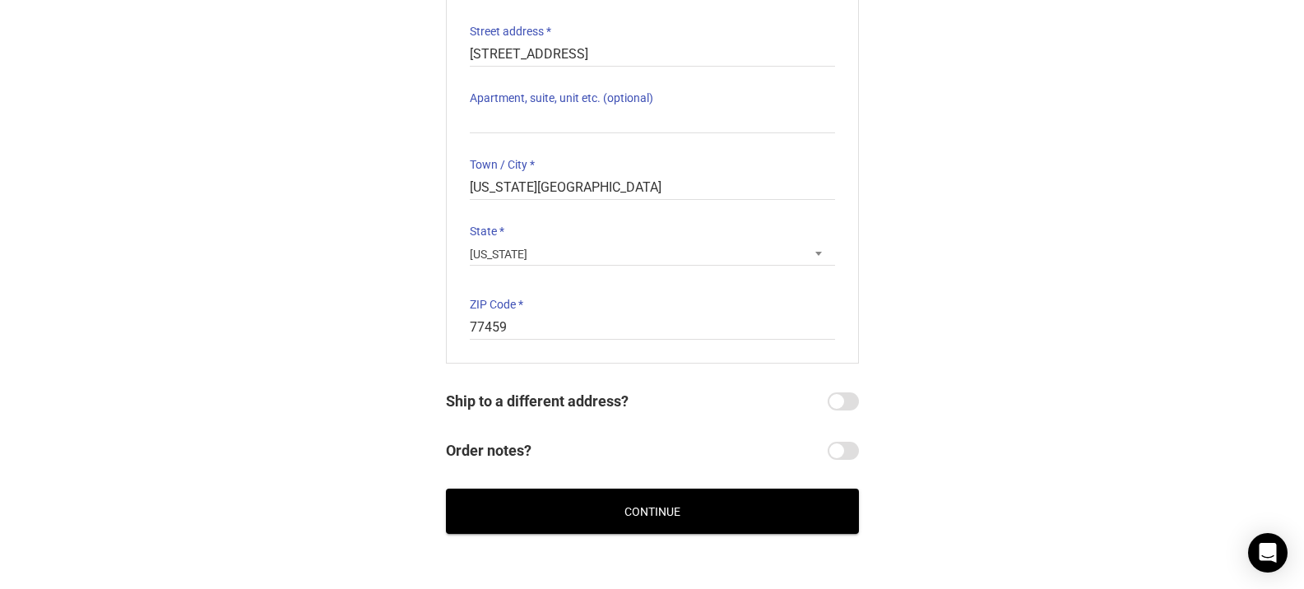
click at [661, 516] on button "Continue" at bounding box center [652, 511] width 413 height 45
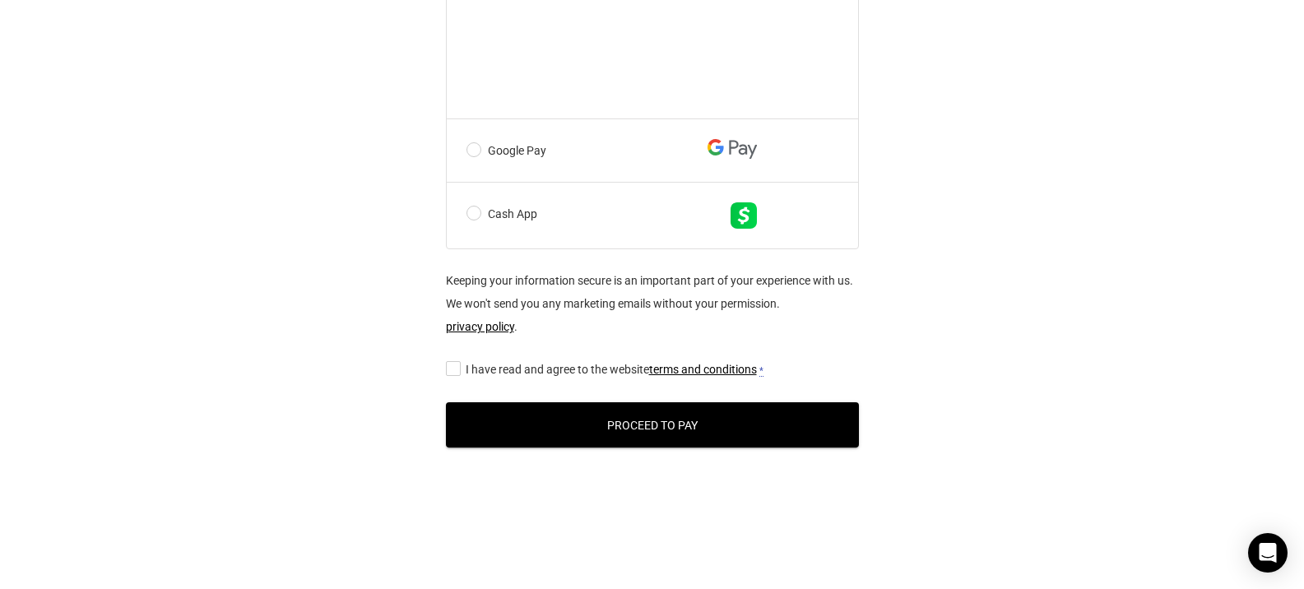
scroll to position [1088, 0]
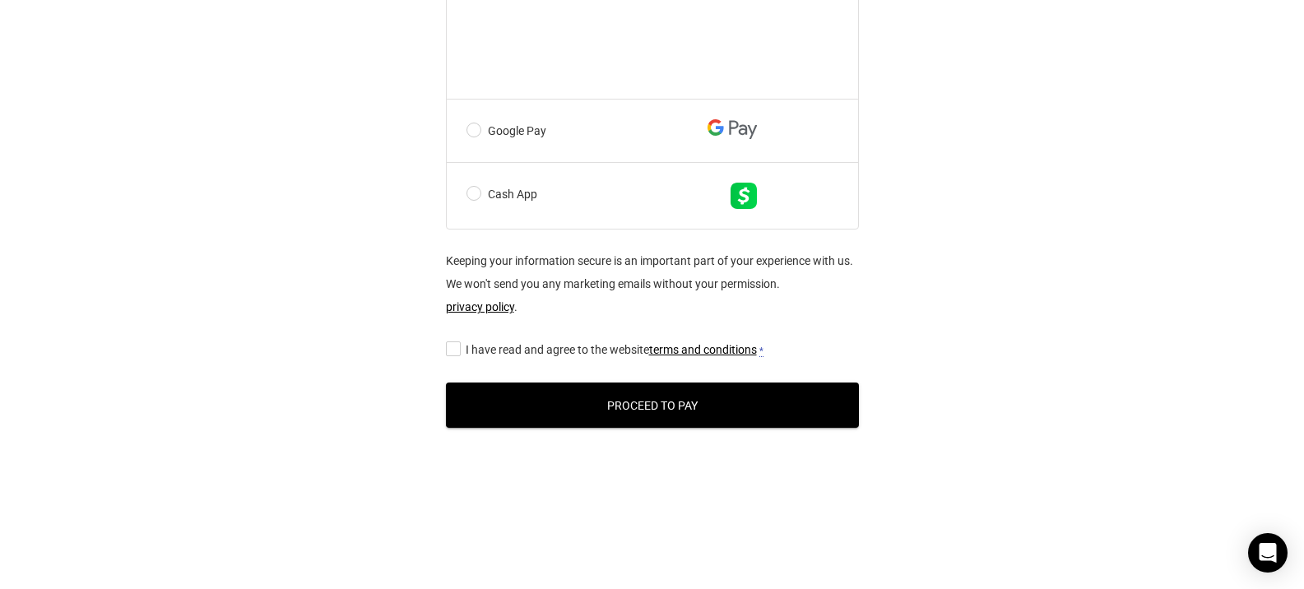
click at [453, 348] on input "I have read and agree to the website terms and conditions *" at bounding box center [451, 348] width 11 height 0
click at [654, 408] on button "Proceed to Pay" at bounding box center [652, 405] width 413 height 45
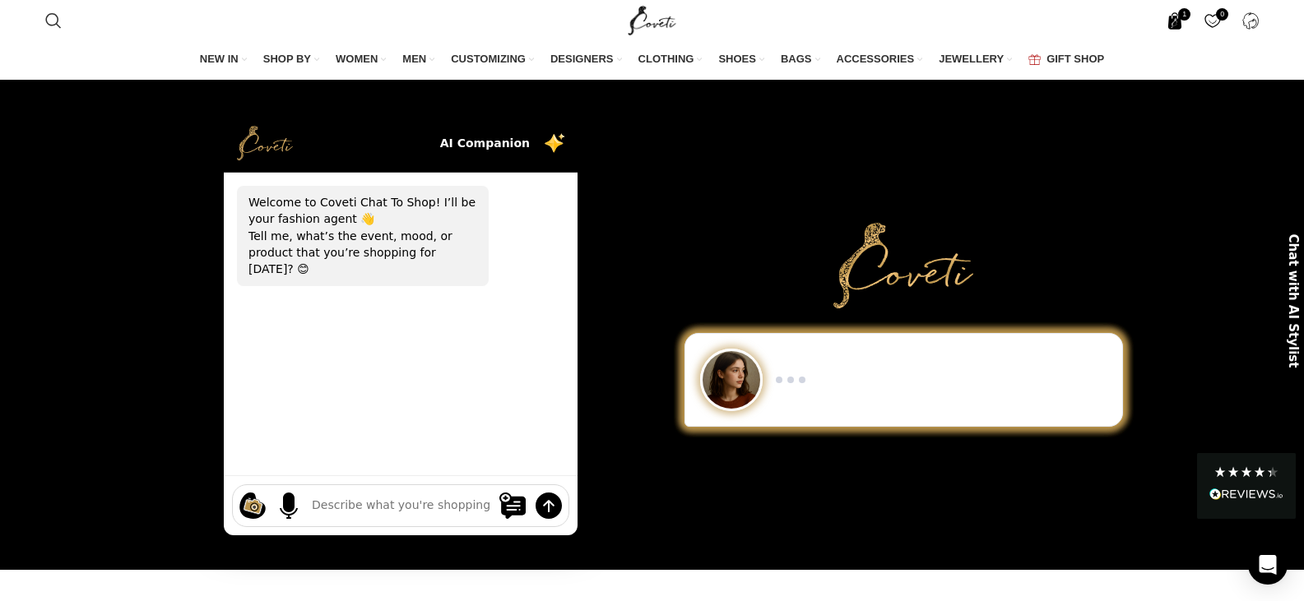
click at [1174, 19] on span "1 item" at bounding box center [1174, 20] width 17 height 17
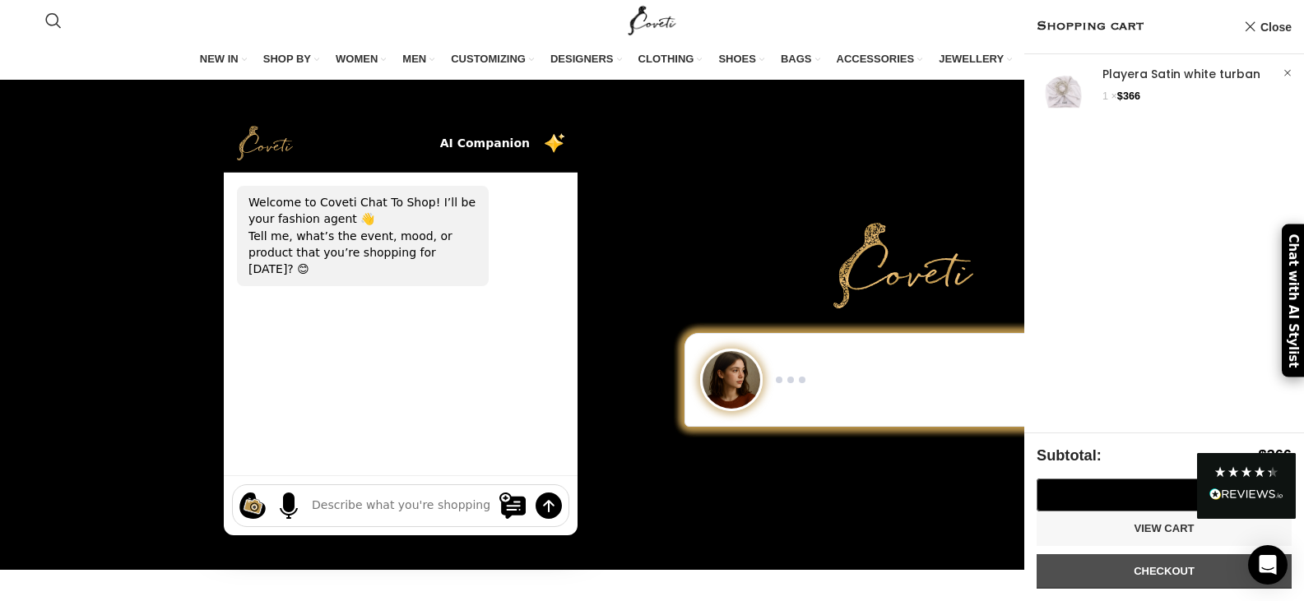
click at [1162, 574] on link "Checkout" at bounding box center [1164, 572] width 255 height 35
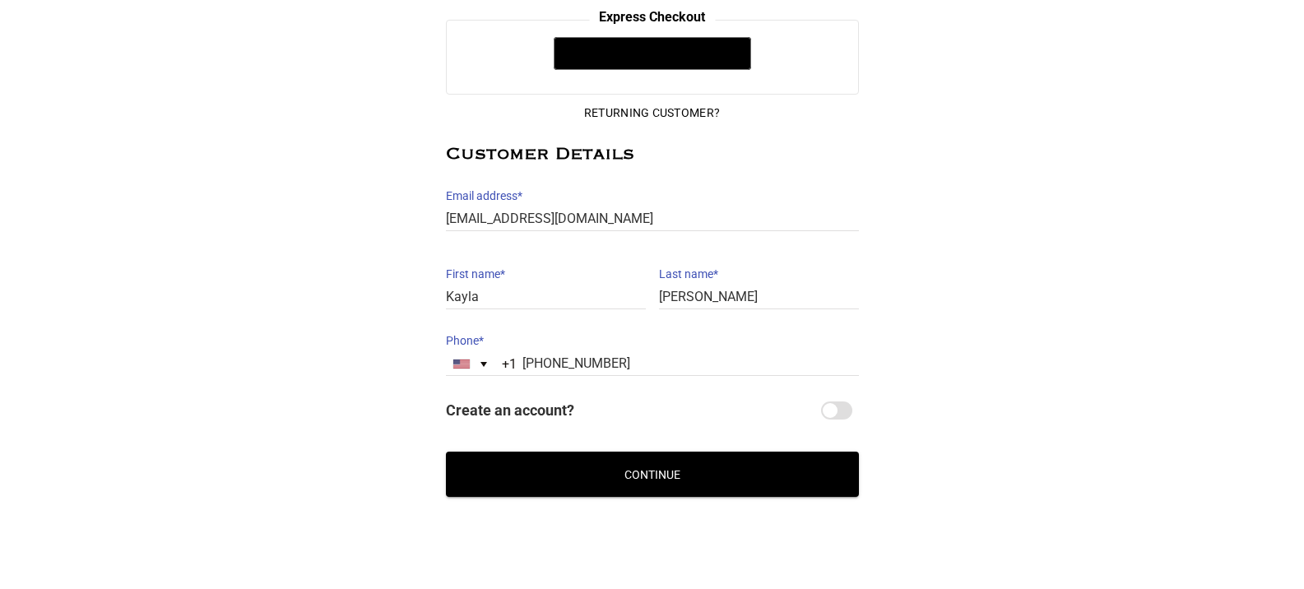
scroll to position [268, 0]
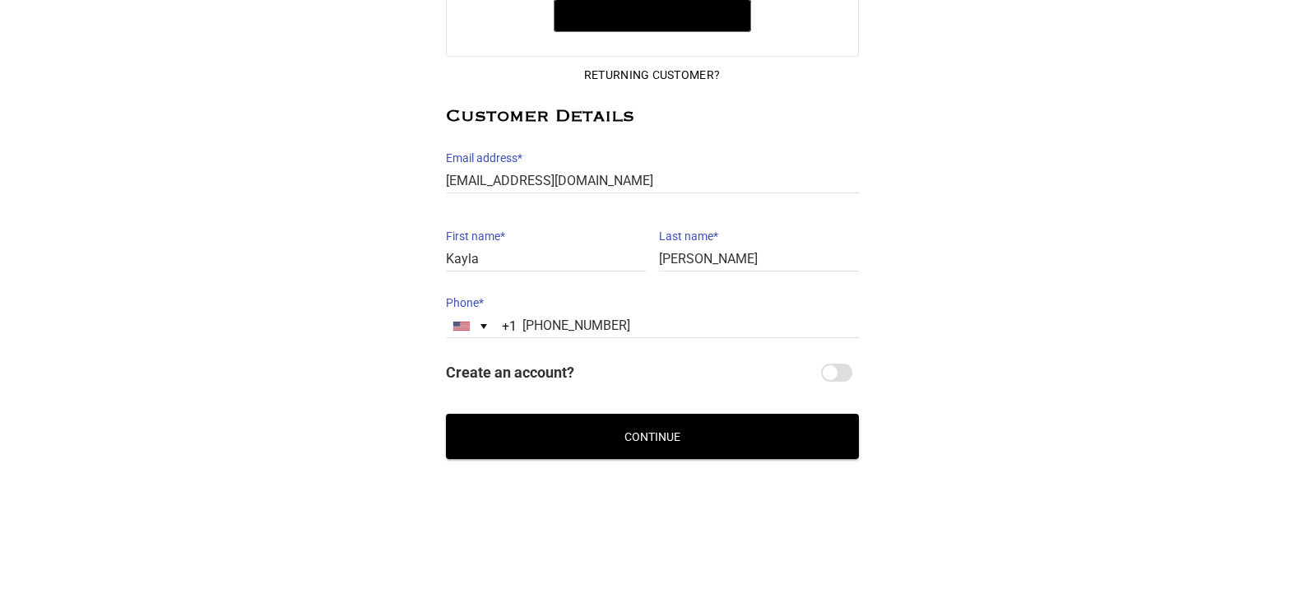
click at [648, 433] on button "Continue" at bounding box center [652, 436] width 413 height 45
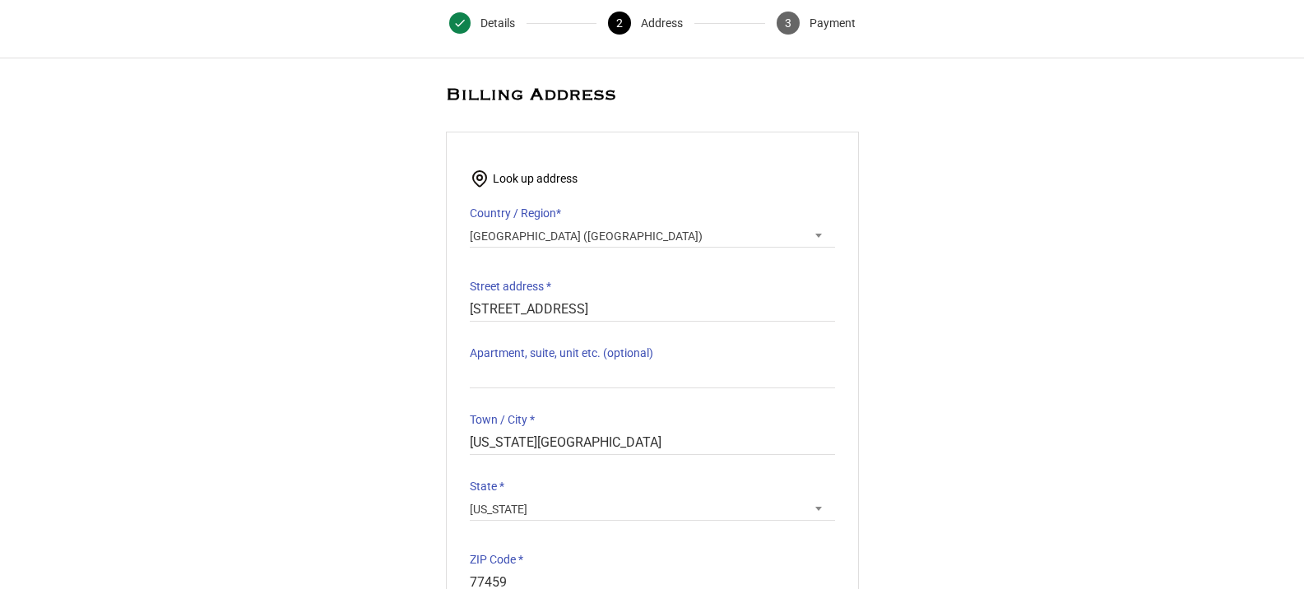
scroll to position [80, 0]
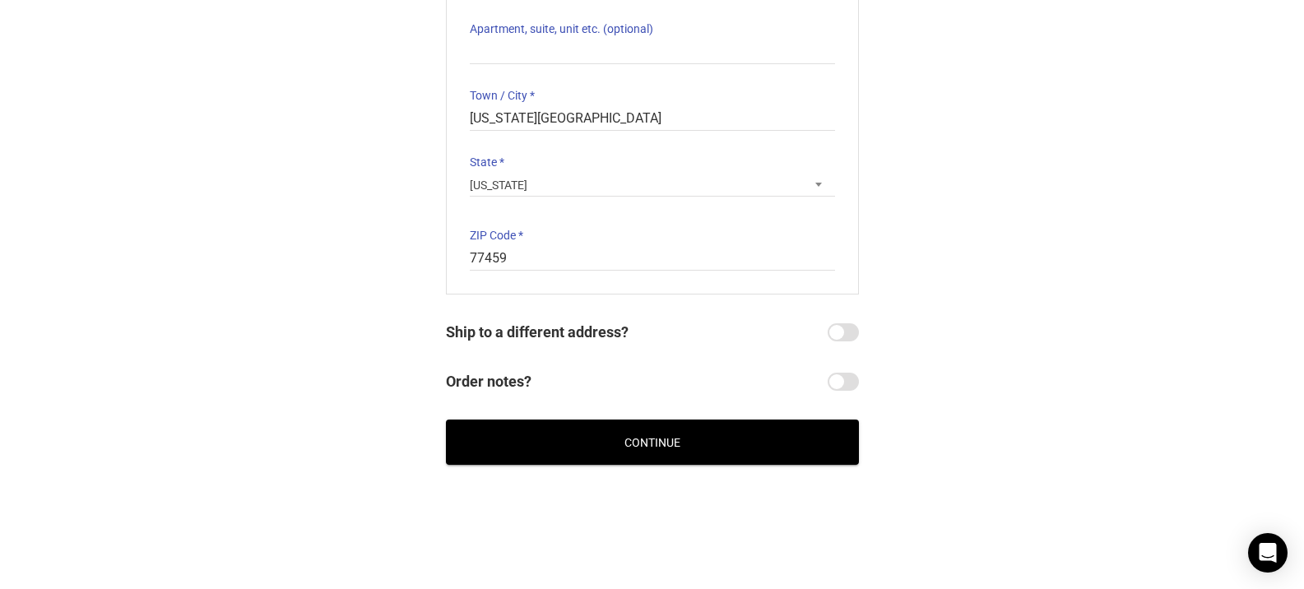
drag, startPoint x: 1311, startPoint y: 157, endPoint x: 1307, endPoint y: 389, distance: 232.1
click at [1303, 389] on html "Back to cart 1 Details 2 Address 3 Payment Customer Login Username or email * P…" at bounding box center [652, 103] width 1304 height 983
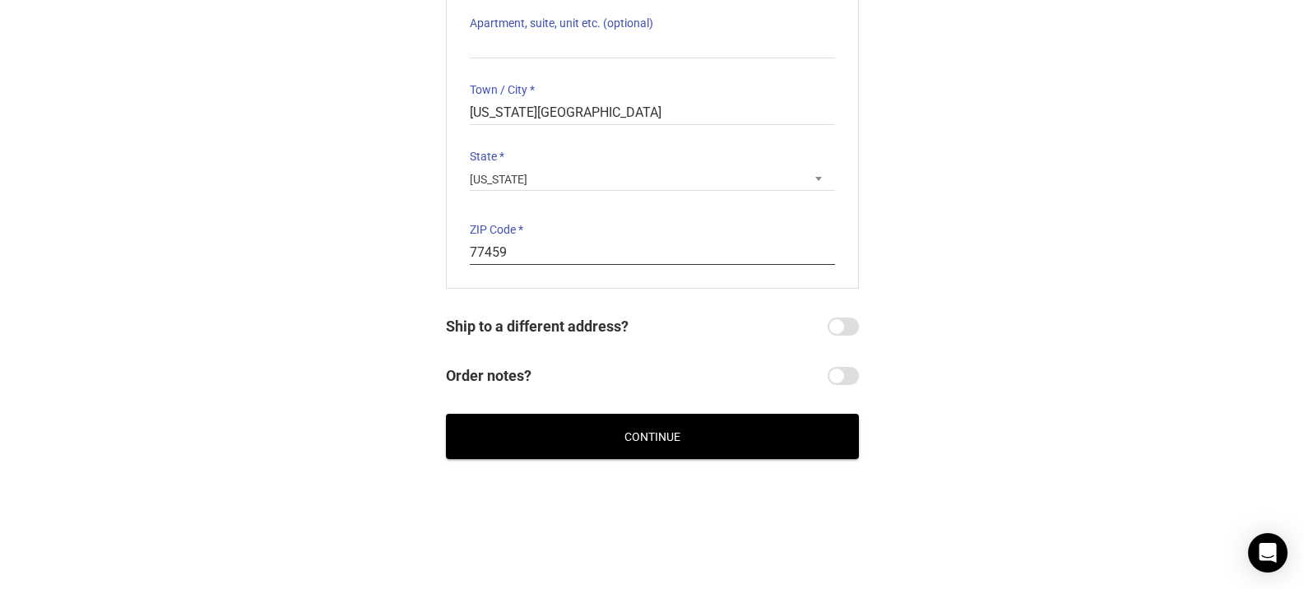
click at [537, 253] on input "77459" at bounding box center [652, 253] width 365 height 24
type input "77459-2370"
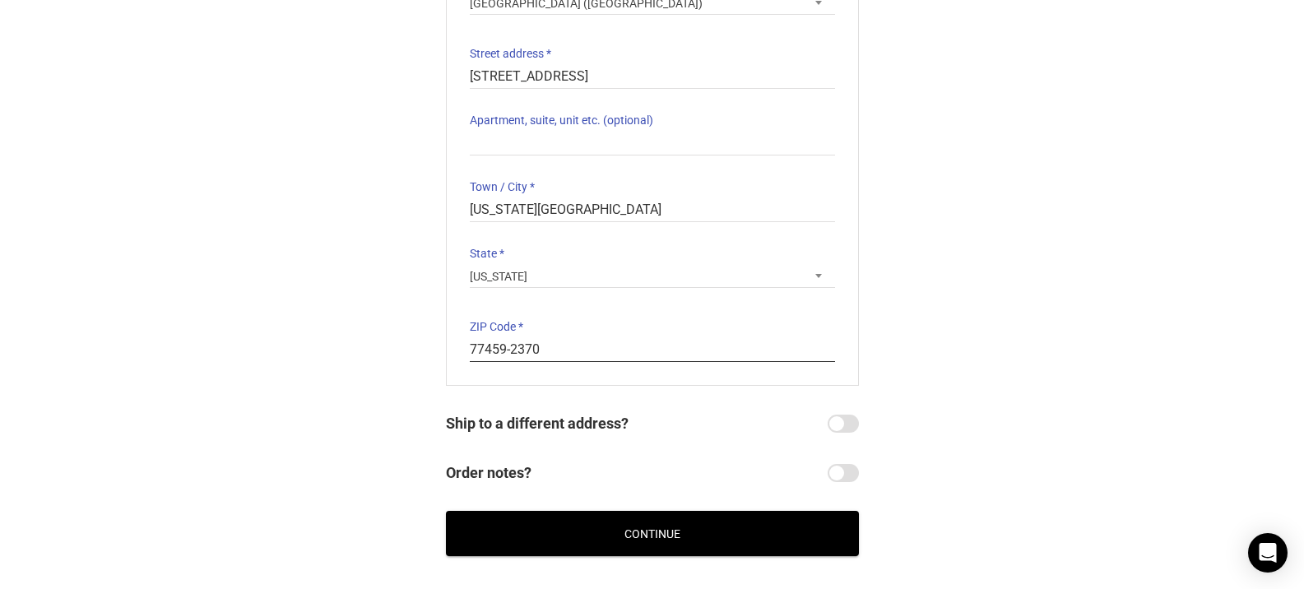
scroll to position [337, 0]
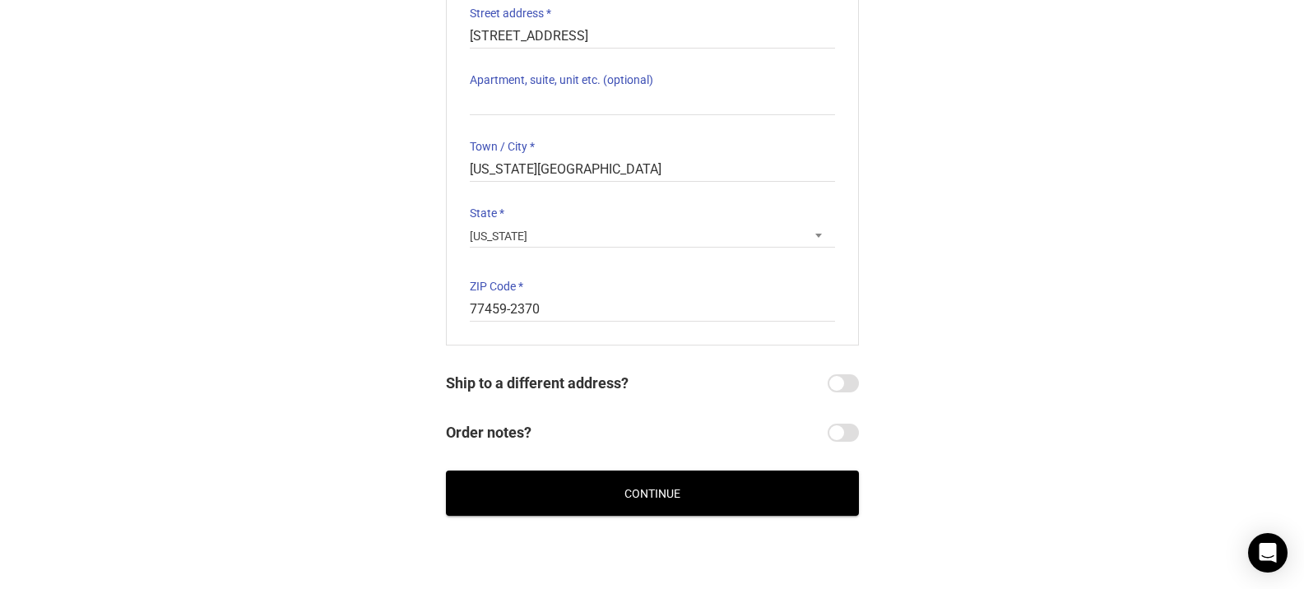
click at [652, 499] on button "Continue" at bounding box center [652, 493] width 413 height 45
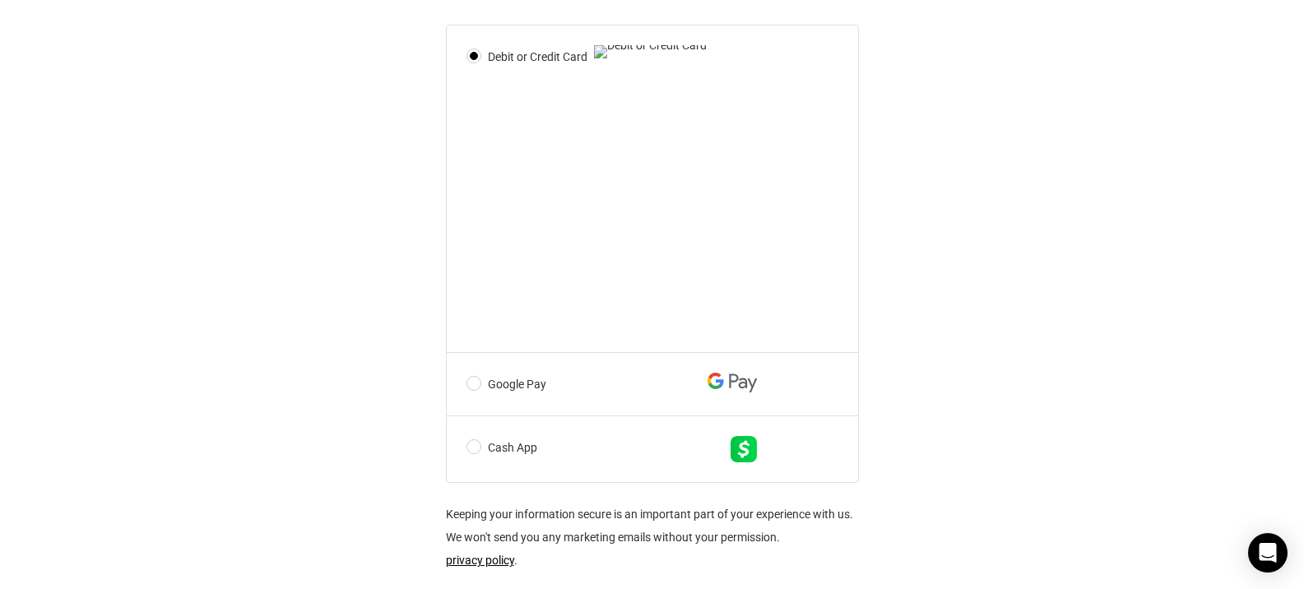
scroll to position [792, 0]
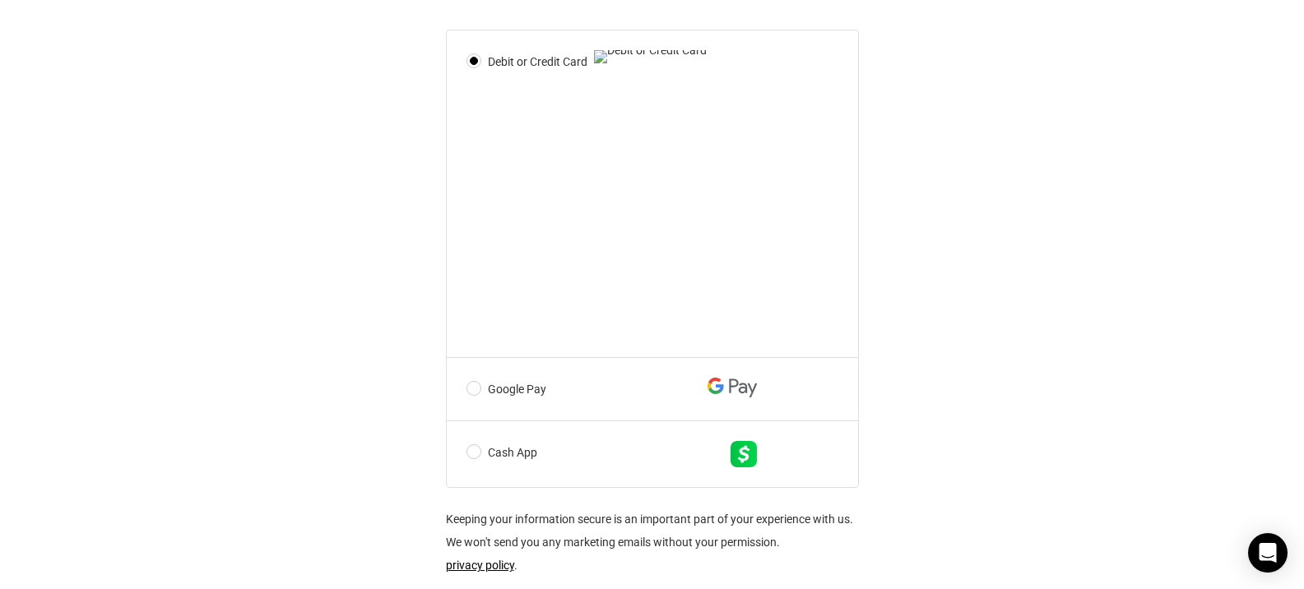
click at [1119, 325] on div "@import url(//fonts.googleapis.com/css?family=Google+Sans_old:500) •••••• Expre…" at bounding box center [652, 38] width 1304 height 1341
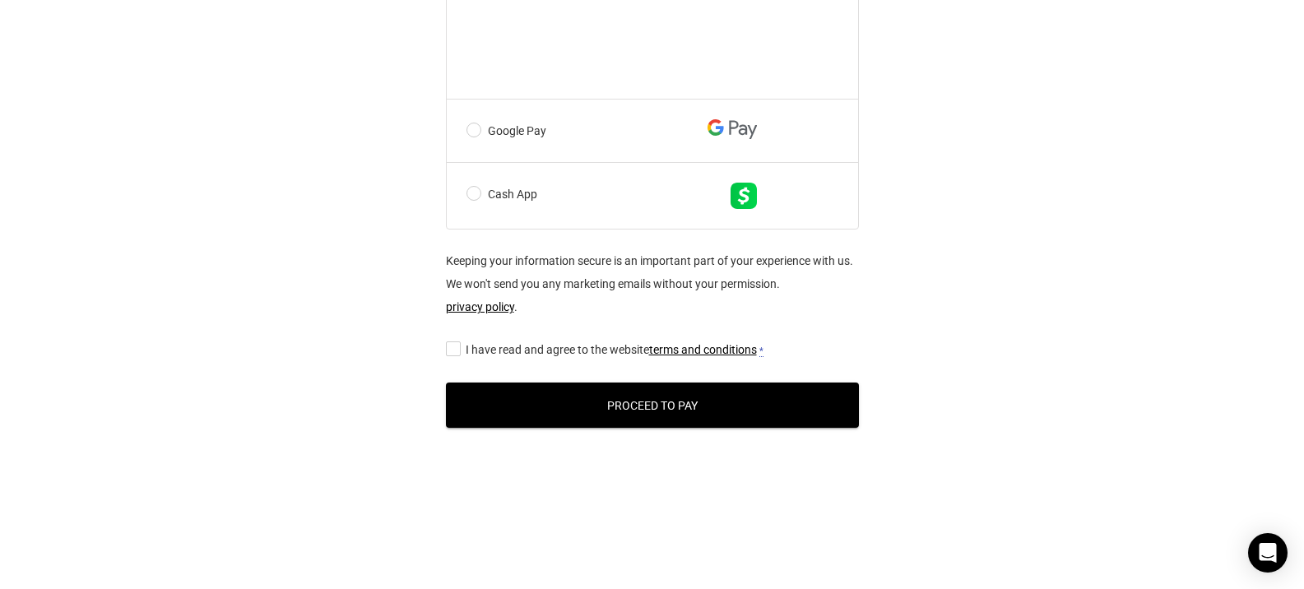
scroll to position [1088, 0]
click at [457, 348] on input "I have read and agree to the website terms and conditions *" at bounding box center [451, 348] width 11 height 0
click at [662, 401] on button "Proceed to Pay" at bounding box center [652, 405] width 413 height 45
